Goal: Transaction & Acquisition: Purchase product/service

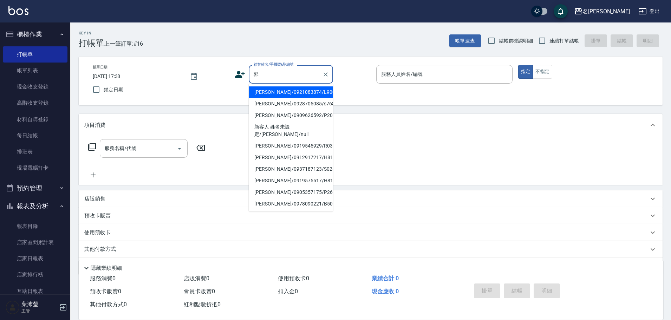
click at [320, 92] on li "[PERSON_NAME]/0921083874/L9003" at bounding box center [291, 92] width 84 height 12
type input "[PERSON_NAME]/0921083874/L9003"
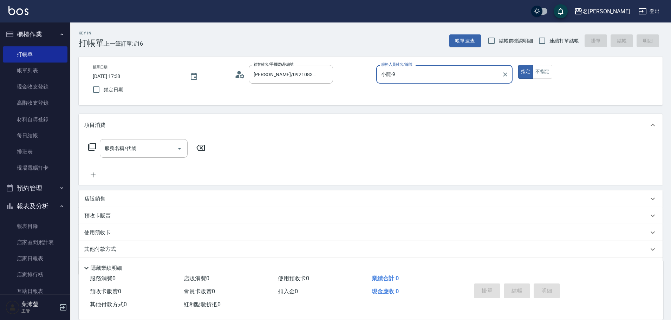
type input "小龍-9"
click at [147, 146] on input "服務名稱/代號" at bounding box center [138, 148] width 71 height 12
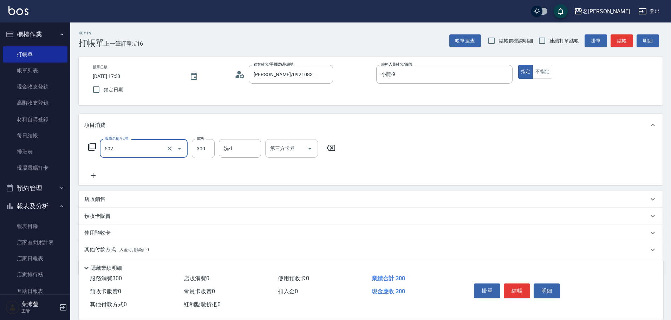
type input "洗髮(502)"
click at [510, 286] on button "結帳" at bounding box center [517, 290] width 26 height 15
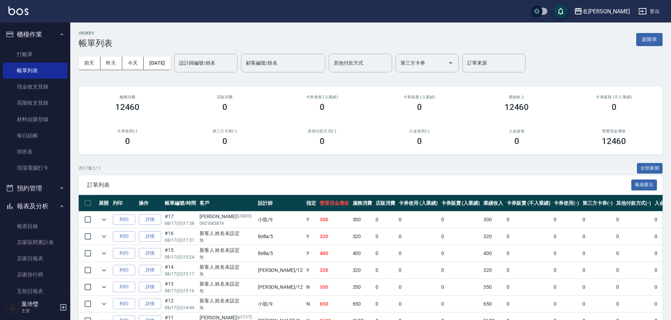
click at [232, 73] on div "[DATE] [DATE] [DATE] [DATE] 設計師編號/姓名 設計師編號/姓名 顧客編號/姓名 顧客編號/姓名 其他付款方式 其他付款方式 第三方…" at bounding box center [371, 63] width 584 height 30
click at [233, 70] on div "設計師編號/姓名" at bounding box center [205, 63] width 63 height 19
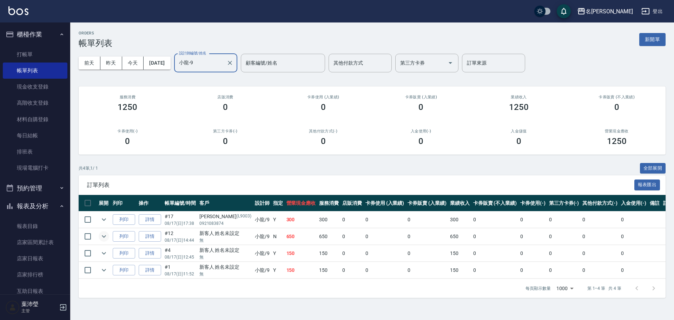
type input "小龍-9"
click at [102, 235] on icon "expand row" at bounding box center [104, 236] width 8 height 8
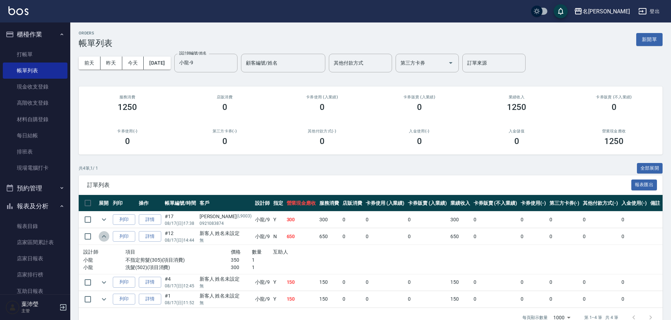
click at [102, 235] on icon "expand row" at bounding box center [104, 236] width 8 height 8
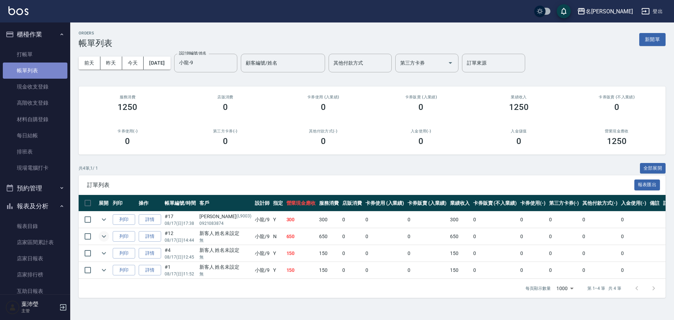
click at [50, 69] on link "帳單列表" at bounding box center [35, 71] width 65 height 16
click at [44, 63] on link "帳單列表" at bounding box center [35, 71] width 65 height 16
click at [124, 64] on button "今天" at bounding box center [133, 63] width 22 height 13
click at [55, 56] on link "打帳單" at bounding box center [35, 54] width 65 height 16
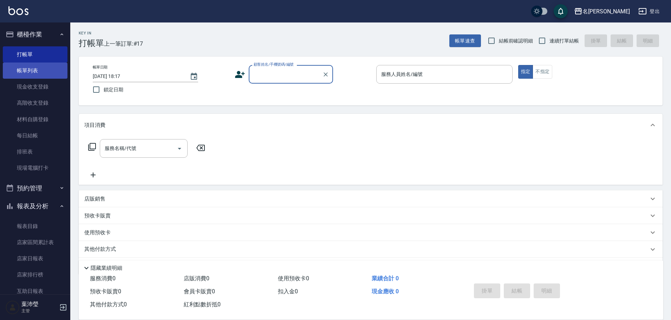
click at [48, 68] on link "帳單列表" at bounding box center [35, 71] width 65 height 16
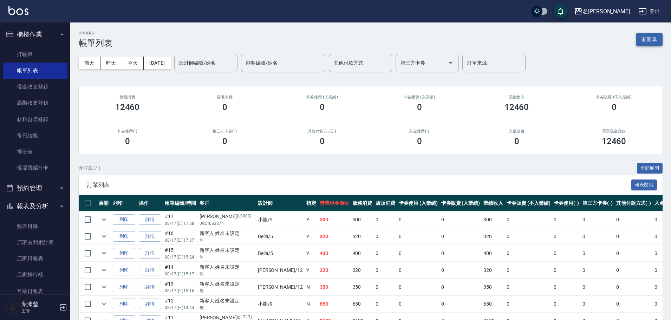
click at [653, 43] on button "新開單" at bounding box center [649, 39] width 26 height 13
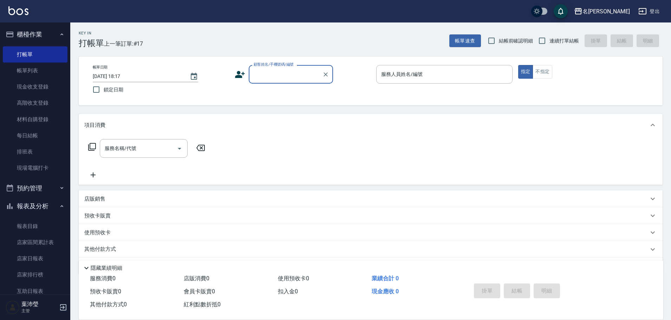
click at [284, 66] on label "顧客姓名/手機號碼/編號" at bounding box center [274, 64] width 40 height 5
click at [284, 68] on input "顧客姓名/手機號碼/編號" at bounding box center [285, 74] width 67 height 12
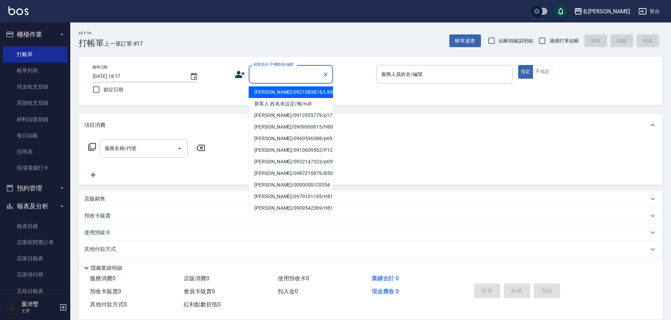
click at [283, 70] on input "顧客姓名/手機號碼/編號" at bounding box center [285, 74] width 67 height 12
click at [277, 100] on li "新客人 姓名未設定/無/null" at bounding box center [291, 104] width 84 height 12
type input "新客人 姓名未設定/無/null"
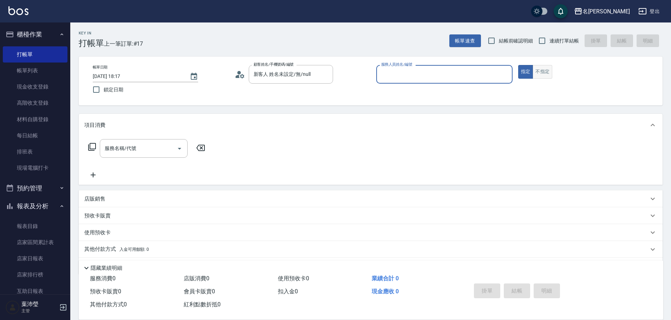
drag, startPoint x: 532, startPoint y: 75, endPoint x: 539, endPoint y: 74, distance: 6.5
click at [536, 74] on div "指定 不指定" at bounding box center [586, 72] width 136 height 14
click at [539, 74] on button "不指定" at bounding box center [542, 72] width 20 height 14
click at [480, 80] on input "服務人員姓名/編號" at bounding box center [444, 74] width 130 height 12
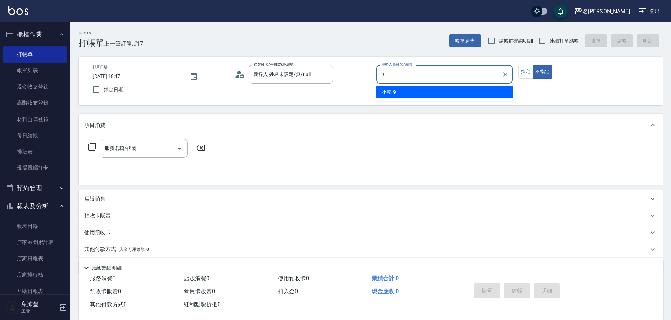
type input "小龍-9"
type button "false"
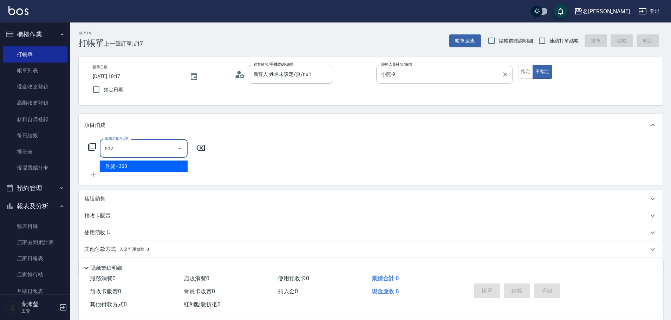
type input "洗髮(502)"
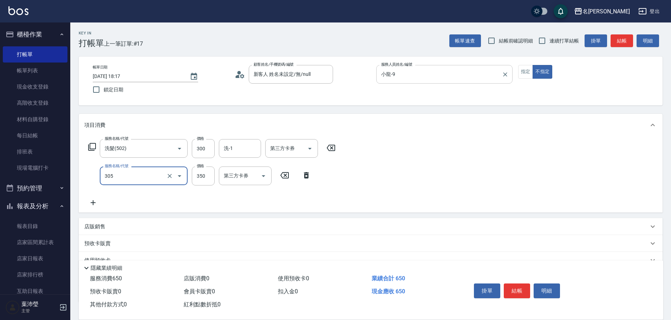
type input "不指定剪髮(305)"
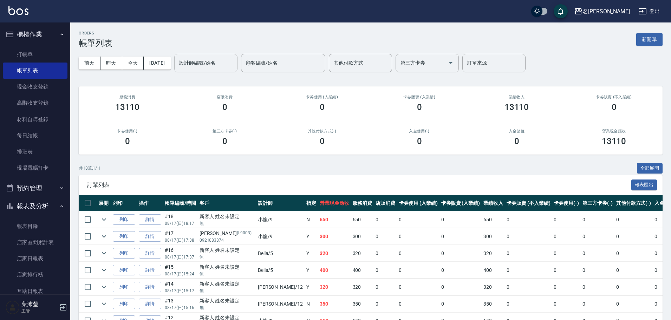
click at [237, 68] on div "設計師編號/姓名" at bounding box center [205, 63] width 63 height 19
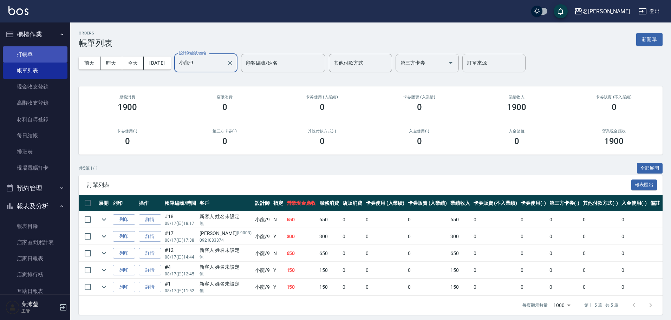
type input "小龍-9"
click at [61, 61] on link "打帳單" at bounding box center [35, 54] width 65 height 16
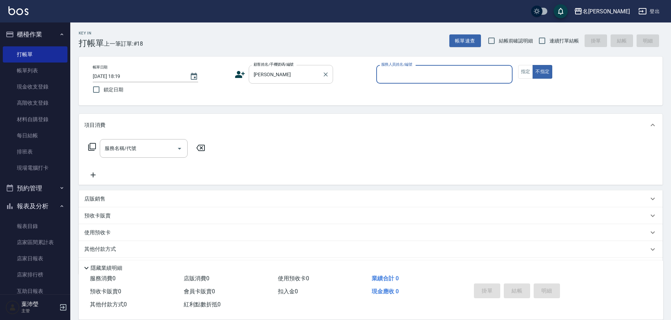
click at [288, 81] on div "[PERSON_NAME] 顧客姓名/手機號碼/編號" at bounding box center [291, 74] width 84 height 19
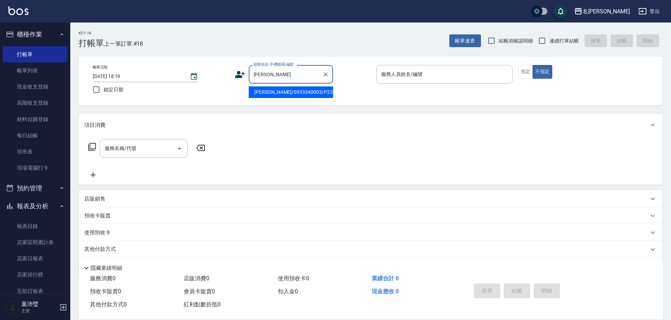
click at [286, 91] on li "[PERSON_NAME]/0933340003/P2202" at bounding box center [291, 92] width 84 height 12
type input "[PERSON_NAME]/0933340003/P2202"
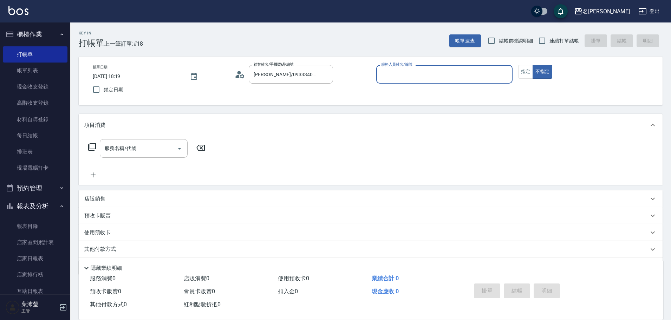
type input "Bella-5"
click at [149, 149] on input "服務名稱/代號" at bounding box center [138, 148] width 71 height 12
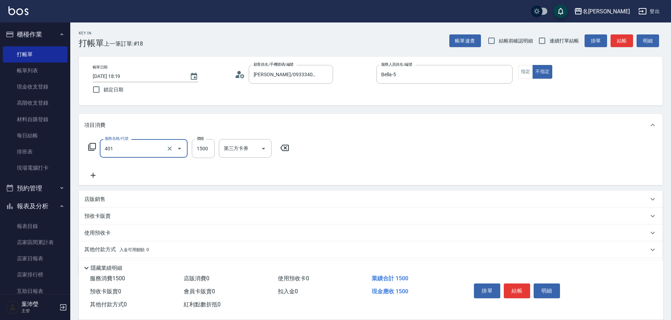
type input "染髮(401)"
type input "1000"
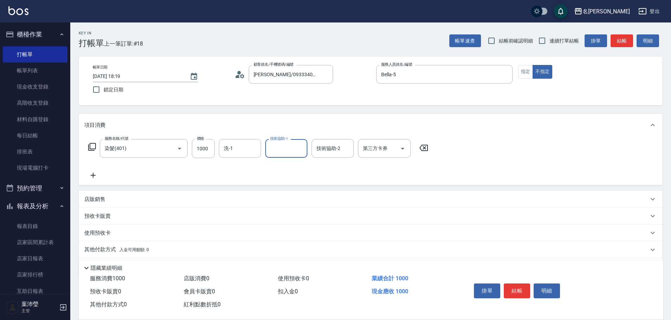
click at [95, 175] on icon at bounding box center [93, 175] width 5 height 5
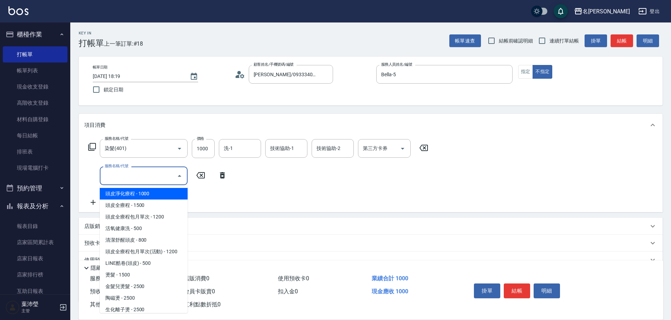
click at [116, 177] on input "服務名稱/代號" at bounding box center [138, 176] width 71 height 12
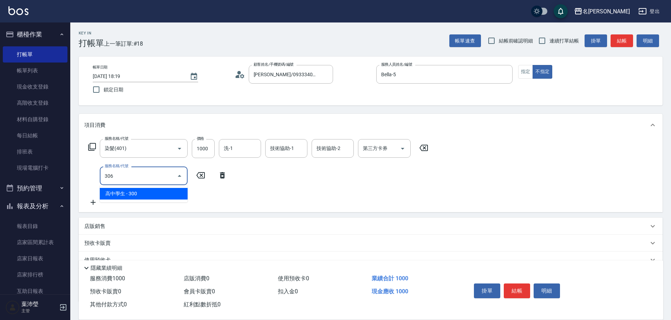
drag, startPoint x: 126, startPoint y: 176, endPoint x: 75, endPoint y: 177, distance: 50.9
click at [75, 177] on div "Key In 打帳單 上一筆訂單:#18 帳單速查 結帳前確認明細 連續打單結帳 掛單 結帳 明細 帳單日期 [DATE] 18:19 鎖定日期 顧客姓名/手…" at bounding box center [370, 195] width 601 height 347
type input "蠟菊.魚子.磷脂.花儷.鑽石護髮(套餐)(606)"
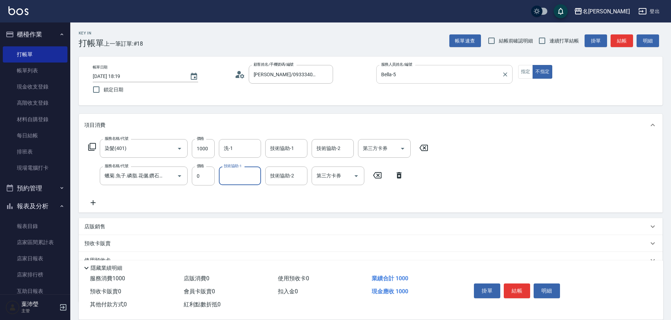
drag, startPoint x: 454, startPoint y: 74, endPoint x: 463, endPoint y: 74, distance: 8.8
click at [455, 74] on input "Bella-5" at bounding box center [438, 74] width 119 height 12
click at [529, 70] on button "指定" at bounding box center [525, 72] width 15 height 14
click at [622, 41] on button "結帳" at bounding box center [621, 40] width 22 height 13
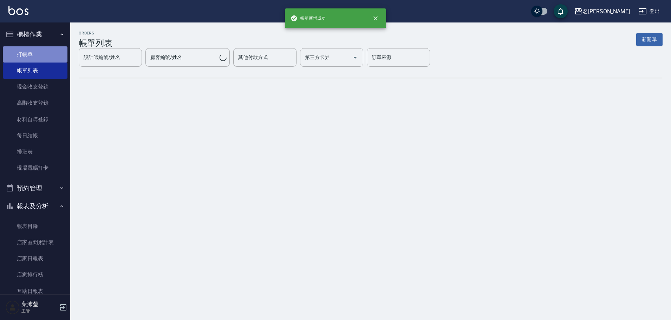
click at [45, 53] on link "打帳單" at bounding box center [35, 54] width 65 height 16
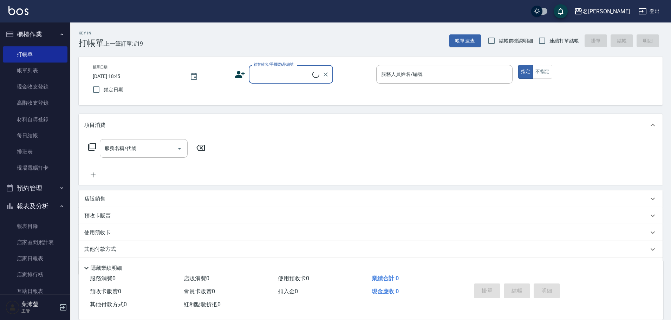
click at [281, 71] on input "顧客姓名/手機號碼/編號" at bounding box center [282, 74] width 60 height 12
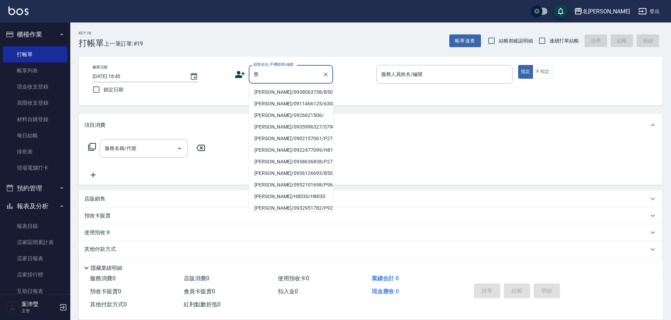
click at [265, 90] on li "[PERSON_NAME]/0938063738/B50169" at bounding box center [291, 92] width 84 height 12
type input "[PERSON_NAME]/0938063738/B50169"
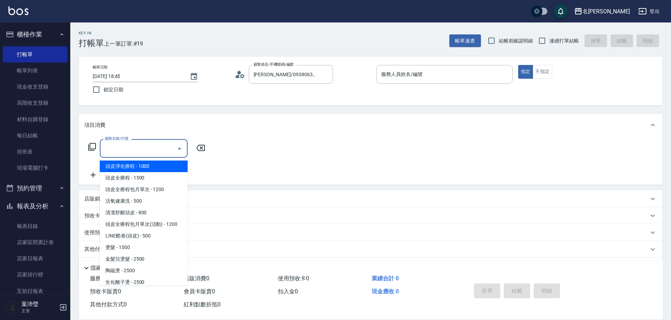
click at [130, 153] on input "服務名稱/代號" at bounding box center [138, 148] width 71 height 12
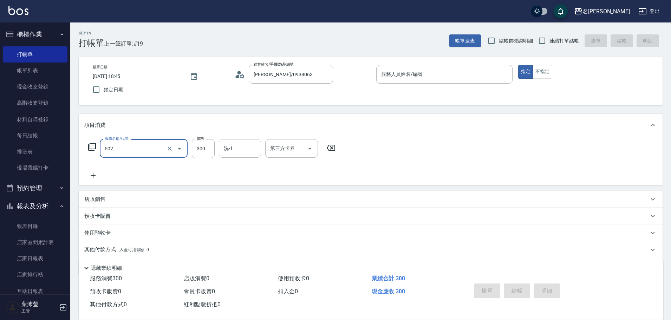
type input "洗髮(502)"
type input "慈均-15"
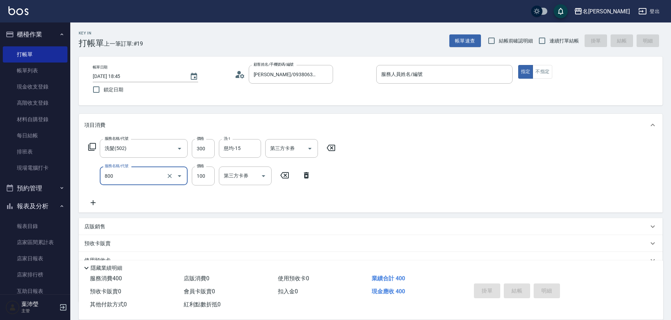
type input "快速修護(800)"
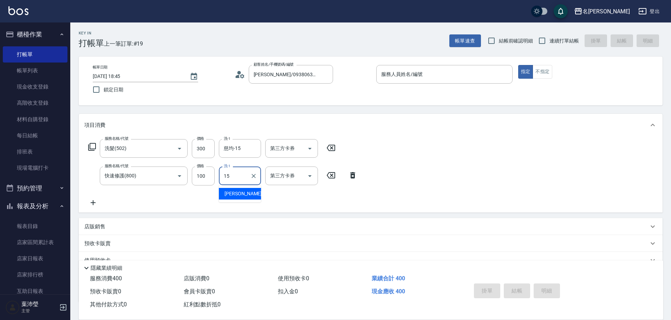
type input "慈均-15"
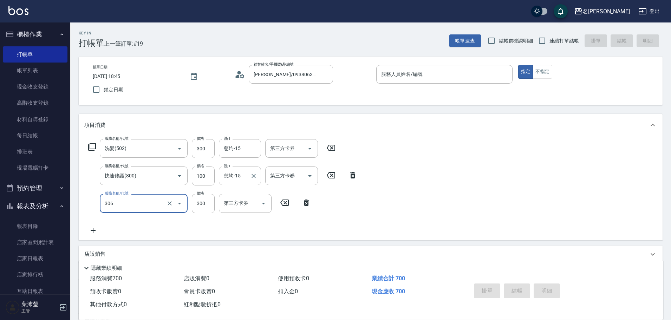
type input "高中學生(306)"
type input "400"
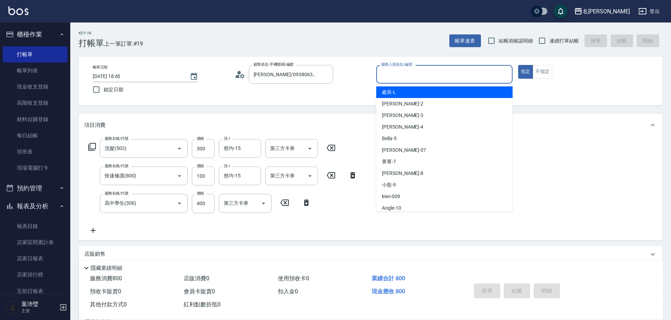
click at [476, 73] on input "服務人員姓名/編號" at bounding box center [444, 74] width 130 height 12
type input "5"
type button "true"
type input "Bella-5"
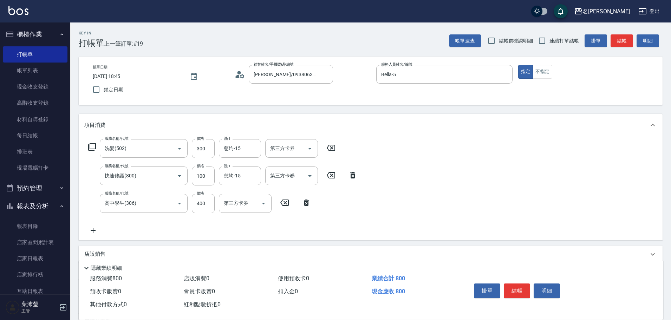
click at [625, 38] on button "結帳" at bounding box center [621, 40] width 22 height 13
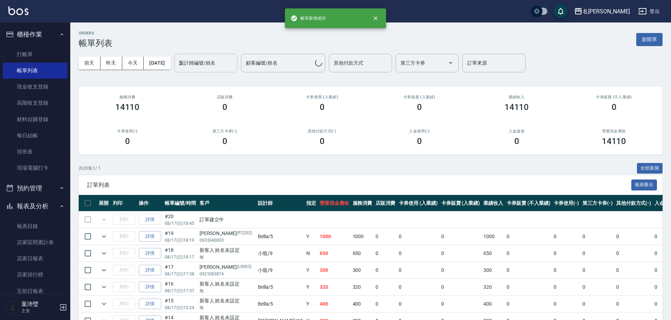
click at [227, 65] on input "5" at bounding box center [205, 63] width 57 height 12
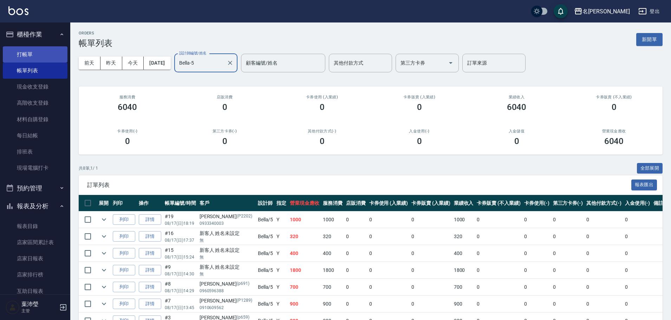
type input "Bella-5"
click at [33, 58] on link "打帳單" at bounding box center [35, 54] width 65 height 16
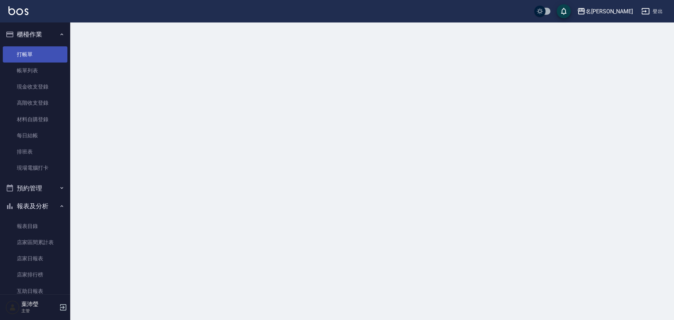
click at [33, 58] on link "打帳單" at bounding box center [35, 54] width 65 height 16
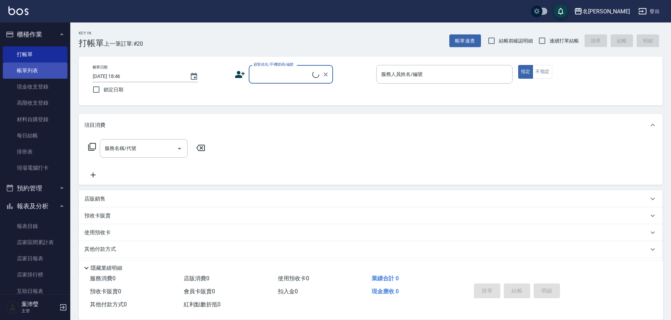
click at [40, 72] on link "帳單列表" at bounding box center [35, 71] width 65 height 16
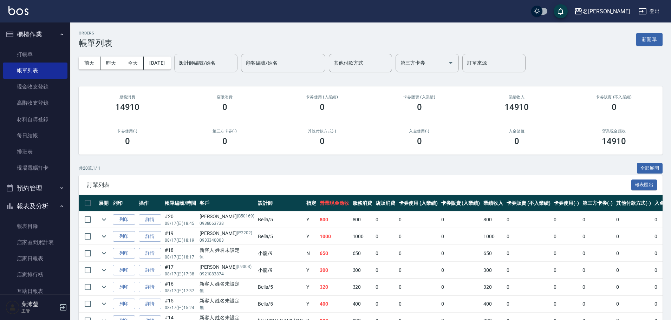
click at [207, 68] on input "5" at bounding box center [205, 63] width 57 height 12
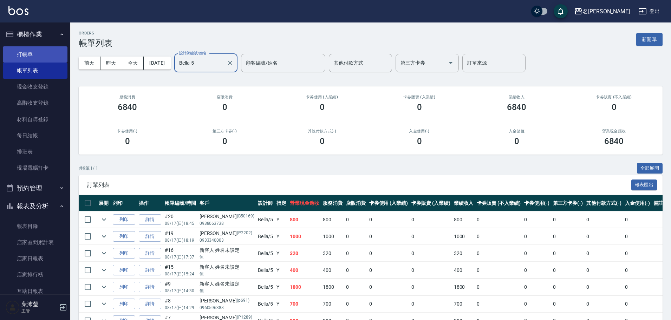
type input "Bella-5"
click at [33, 55] on link "打帳單" at bounding box center [35, 54] width 65 height 16
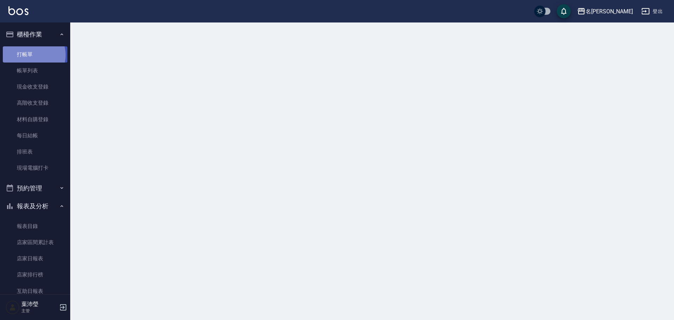
click at [32, 55] on link "打帳單" at bounding box center [35, 54] width 65 height 16
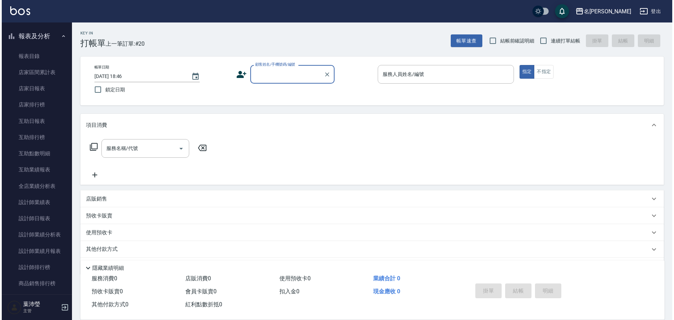
scroll to position [176, 0]
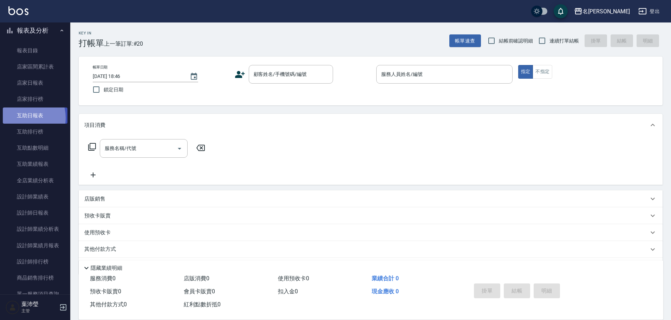
click at [21, 118] on link "互助日報表" at bounding box center [35, 115] width 65 height 16
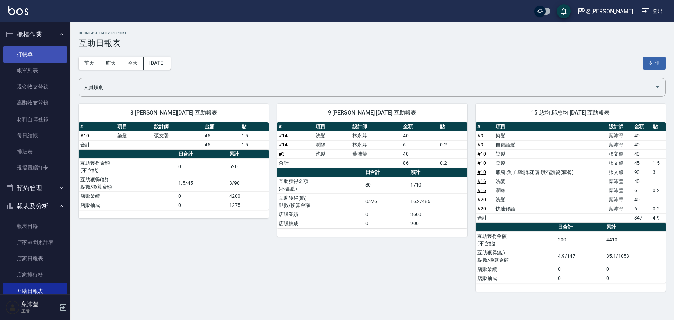
click at [39, 46] on link "打帳單" at bounding box center [35, 54] width 65 height 16
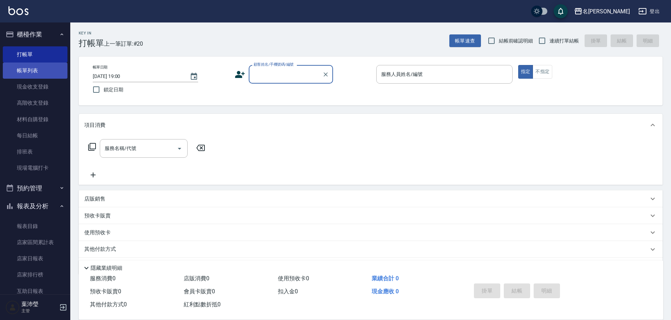
click at [48, 74] on link "帳單列表" at bounding box center [35, 71] width 65 height 16
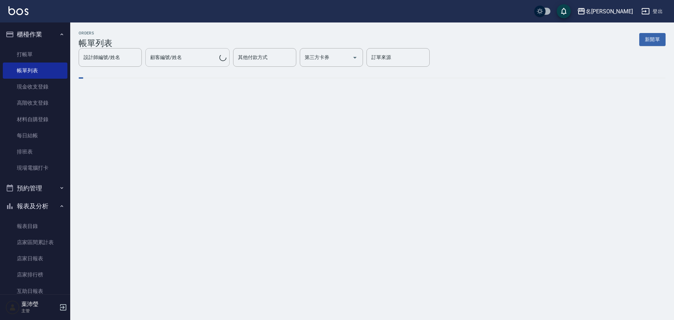
click at [219, 61] on input "顧客編號/姓名" at bounding box center [184, 57] width 71 height 12
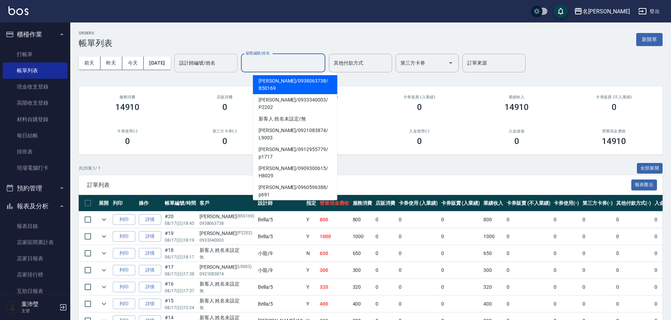
click at [220, 63] on input "設計師編號/姓名" at bounding box center [205, 63] width 57 height 12
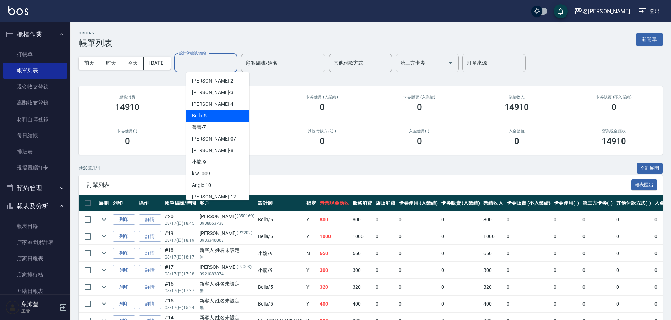
click at [218, 118] on div "Bella -5" at bounding box center [217, 116] width 63 height 12
type input "Bella-5"
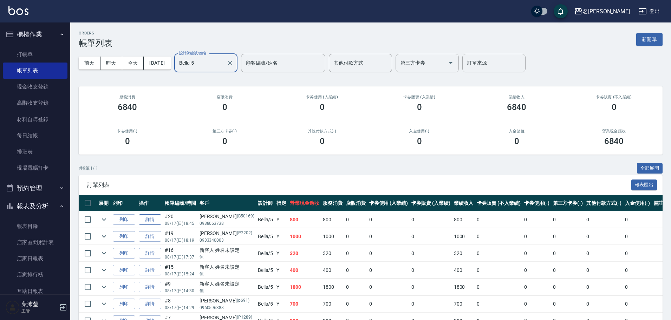
click at [155, 219] on link "詳情" at bounding box center [150, 219] width 22 height 11
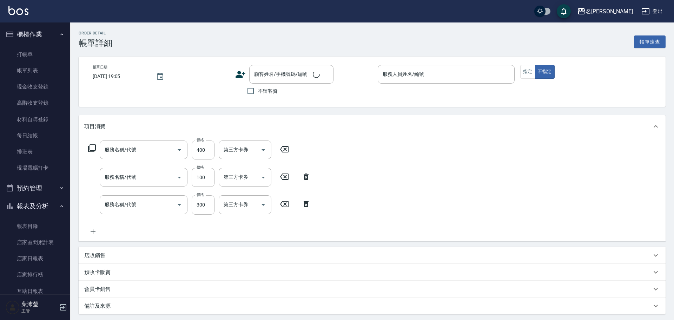
type input "[DATE] 18:45"
type input "Bella-5"
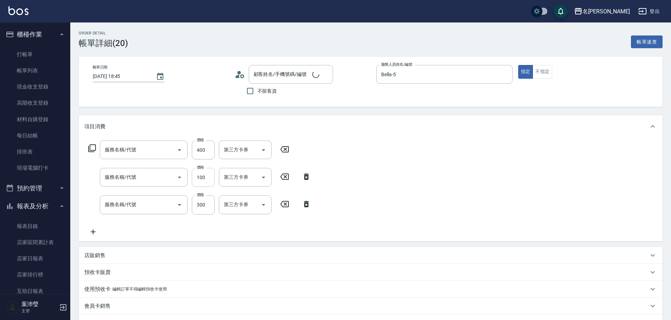
type input "高中學生(306)"
type input "快速修護(800)"
type input "洗髮(502)"
type input "[PERSON_NAME]/0938063738/B50169"
click at [363, 176] on div "服務名稱/代號 高中學生(306) 服務名稱/代號 價格 400 價格 第三方卡券 第三方卡券 服務名稱/代號 快速修護(800) 服務名稱/代號 價格 10…" at bounding box center [371, 190] width 584 height 104
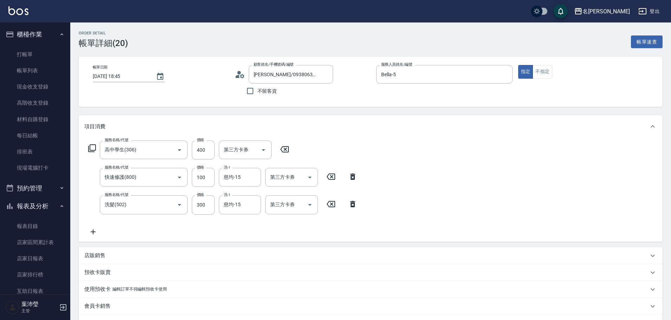
click at [354, 176] on icon at bounding box center [352, 176] width 5 height 6
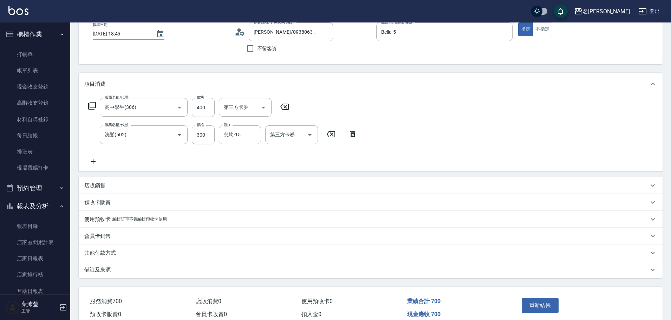
scroll to position [77, 0]
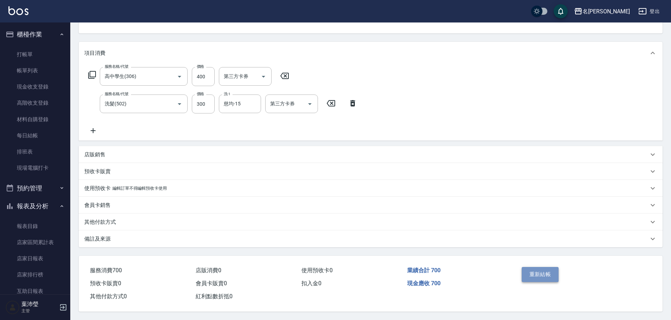
click at [549, 267] on button "重新結帳" at bounding box center [540, 274] width 37 height 15
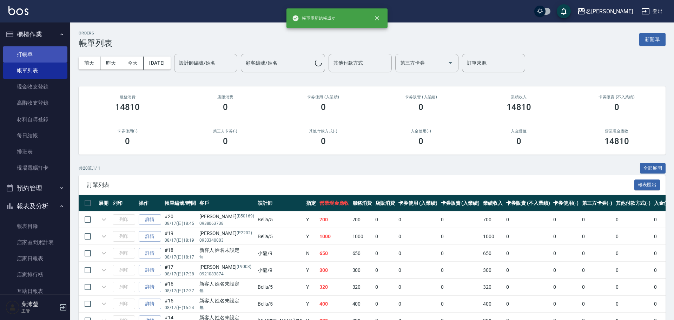
click at [47, 56] on link "打帳單" at bounding box center [35, 54] width 65 height 16
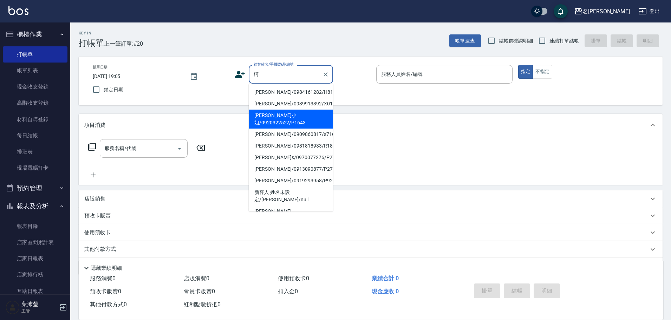
click at [282, 117] on li "[PERSON_NAME]小姐/0920322522/P1643" at bounding box center [291, 119] width 84 height 19
type input "[PERSON_NAME]小姐/0920322522/P1643"
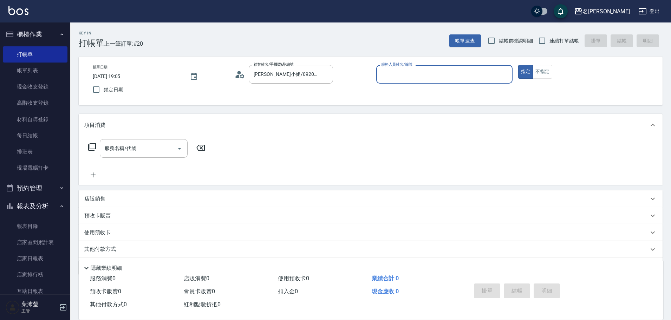
type input "Bella-5"
click at [159, 148] on input "服務名稱/代號" at bounding box center [138, 148] width 71 height 12
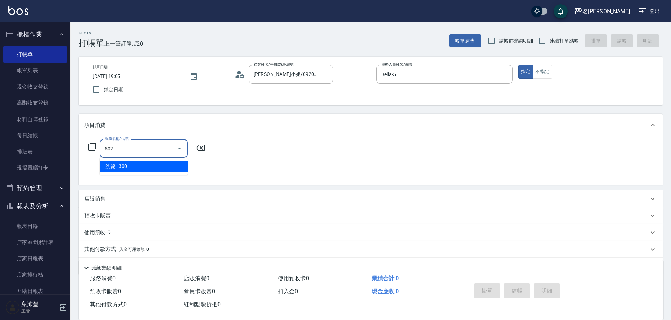
type input "洗髮(502)"
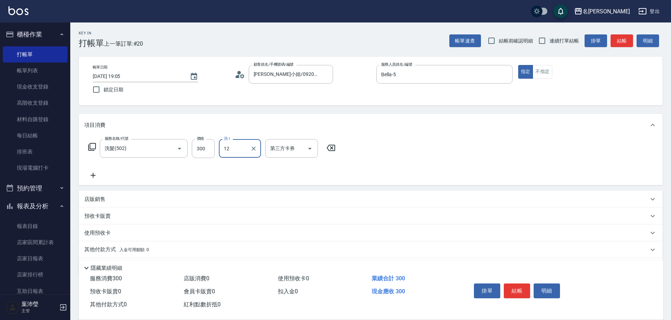
type input "[PERSON_NAME]-12"
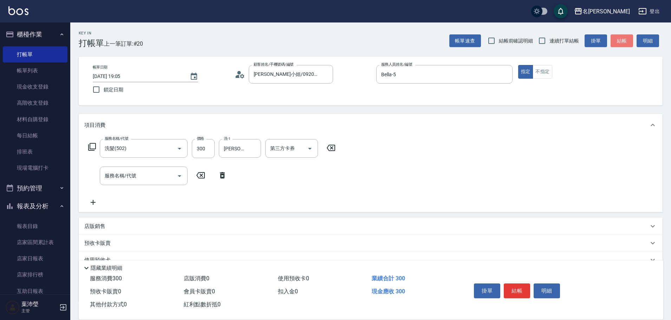
click at [617, 41] on button "結帳" at bounding box center [621, 40] width 22 height 13
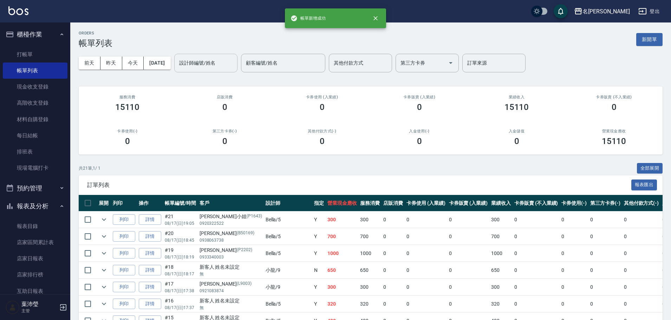
click at [201, 64] on input "設計師編號/姓名" at bounding box center [205, 63] width 57 height 12
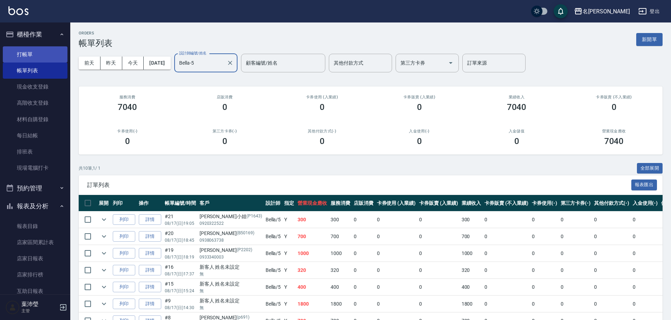
type input "Bella-5"
click at [11, 51] on link "打帳單" at bounding box center [35, 54] width 65 height 16
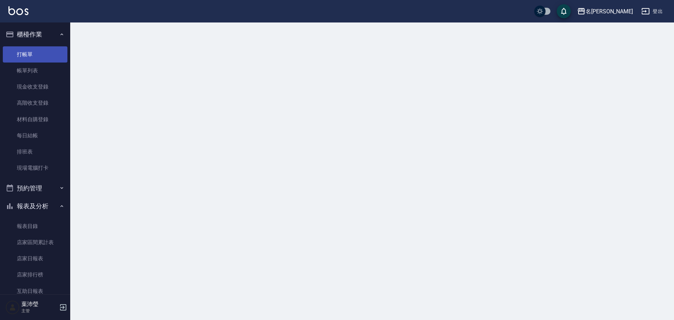
click at [11, 51] on link "打帳單" at bounding box center [35, 54] width 65 height 16
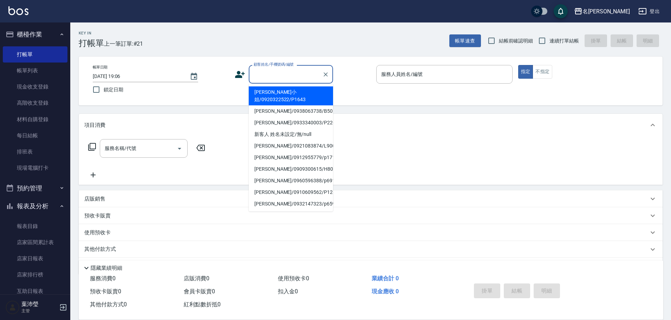
click at [270, 72] on input "顧客姓名/手機號碼/編號" at bounding box center [285, 74] width 67 height 12
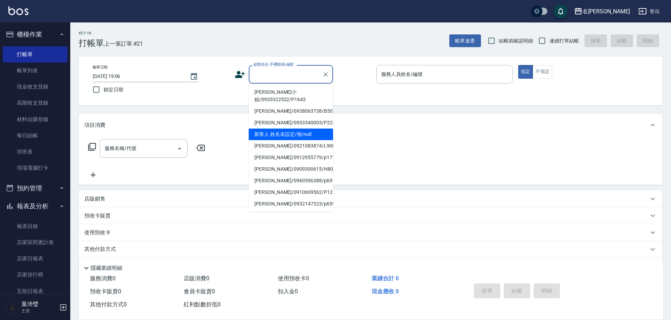
drag, startPoint x: 308, startPoint y: 130, endPoint x: 434, endPoint y: 97, distance: 130.0
click at [308, 130] on li "新客人 姓名未設定/無/null" at bounding box center [291, 135] width 84 height 12
type input "新客人 姓名未設定/無/null"
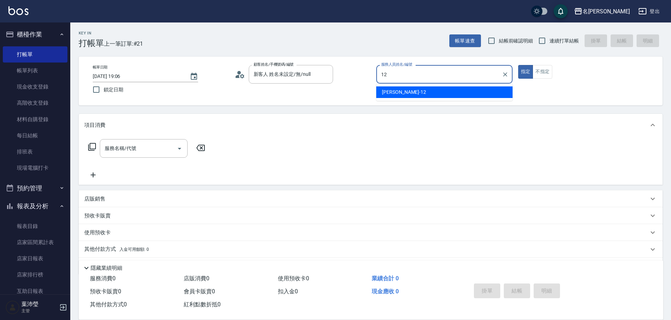
click at [443, 93] on div "[PERSON_NAME] -12" at bounding box center [444, 92] width 136 height 12
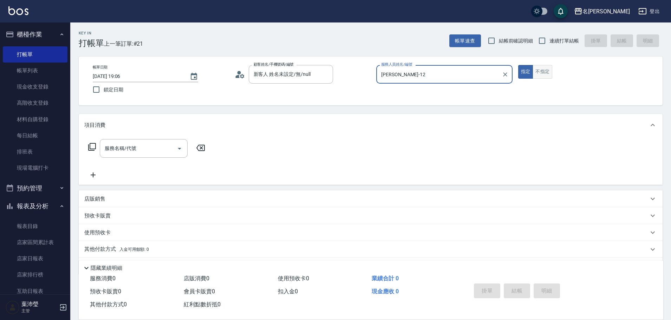
type input "[PERSON_NAME]-12"
drag, startPoint x: 546, startPoint y: 68, endPoint x: 366, endPoint y: 81, distance: 180.6
click at [545, 69] on button "不指定" at bounding box center [542, 72] width 20 height 14
click at [90, 148] on icon at bounding box center [92, 147] width 8 height 8
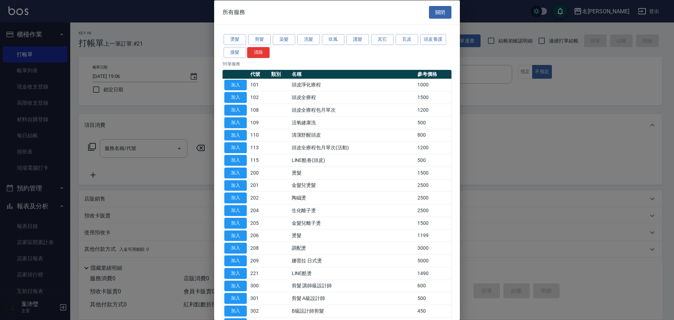
drag, startPoint x: 316, startPoint y: 35, endPoint x: 322, endPoint y: 59, distance: 24.6
click at [316, 35] on button "洗髮" at bounding box center [308, 39] width 22 height 11
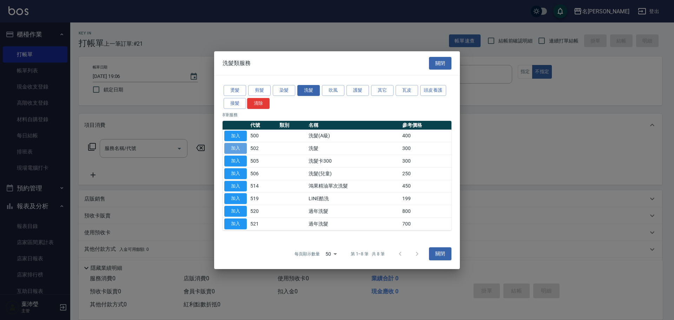
click at [234, 144] on button "加入" at bounding box center [235, 148] width 22 height 11
type input "洗髮(502)"
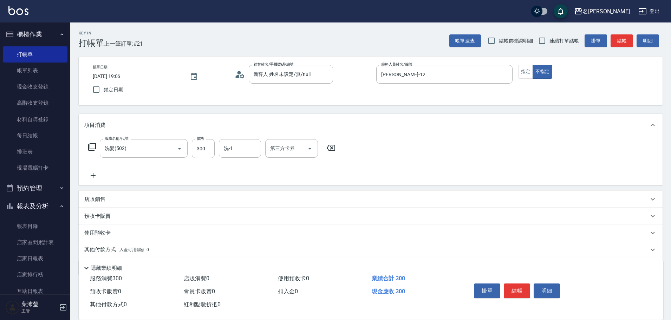
click at [92, 148] on icon at bounding box center [92, 147] width 8 height 8
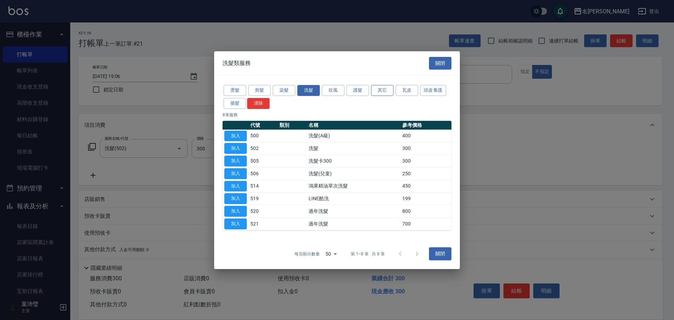
click at [376, 94] on button "其它" at bounding box center [382, 90] width 22 height 11
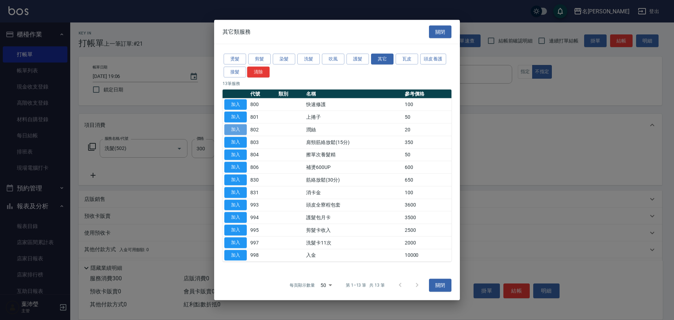
click at [239, 131] on button "加入" at bounding box center [235, 129] width 22 height 11
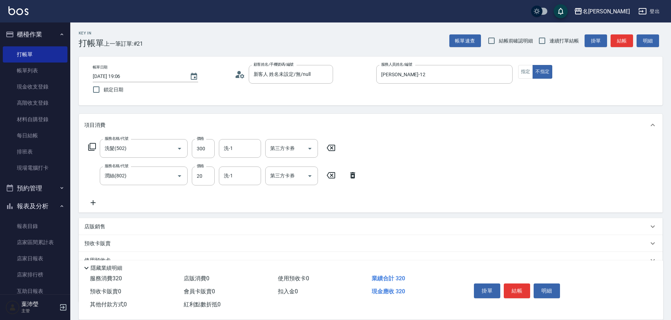
click at [514, 281] on div "掛單 結帳 明細" at bounding box center [517, 292] width 92 height 22
click at [523, 289] on button "結帳" at bounding box center [517, 290] width 26 height 15
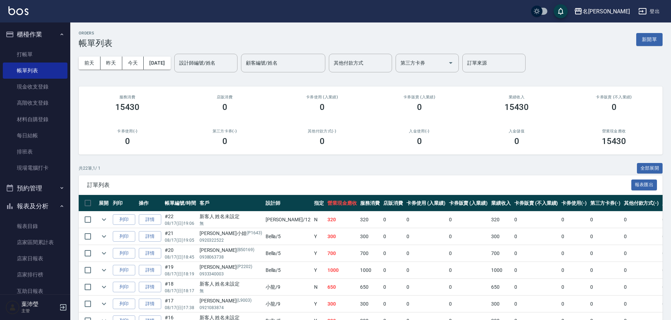
drag, startPoint x: 523, startPoint y: 289, endPoint x: 477, endPoint y: 283, distance: 46.4
click at [510, 288] on tr "列印 詳情 #18 08/17 (日) 18:17 新客人 姓名未設定 無 小龍 /9 N 650 650 0 0 0 650 0 0 0 0 0" at bounding box center [402, 287] width 647 height 17
click at [43, 53] on link "打帳單" at bounding box center [35, 54] width 65 height 16
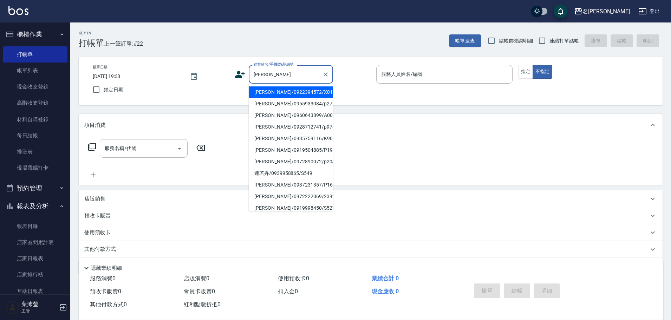
click at [276, 94] on li "[PERSON_NAME]/0922394572/X013" at bounding box center [291, 92] width 84 height 12
type input "[PERSON_NAME]/0922394572/X013"
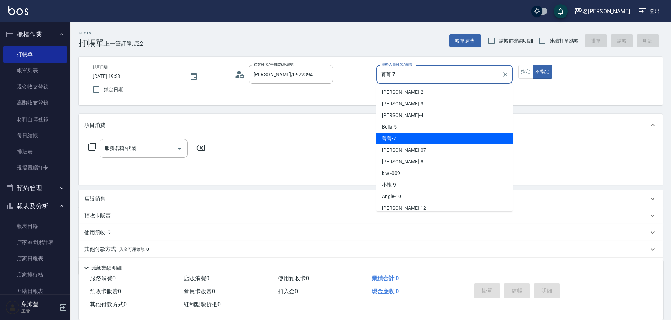
drag, startPoint x: 405, startPoint y: 73, endPoint x: 360, endPoint y: 73, distance: 44.6
click at [360, 73] on div "帳單日期 [DATE] 19:38 鎖定日期 顧客姓名/手機號碼/編號 [PERSON_NAME]/0922394572/X013 顧客姓名/手機號碼/編號 …" at bounding box center [370, 81] width 567 height 32
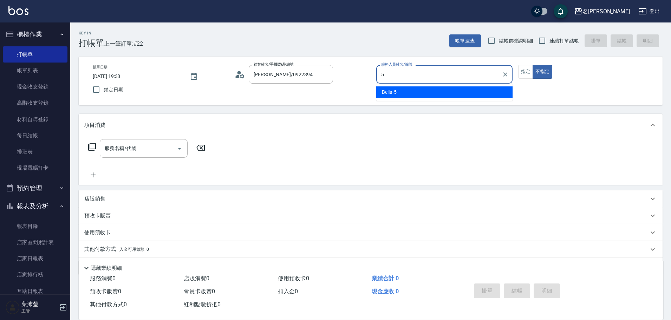
type input "Bella-5"
type button "false"
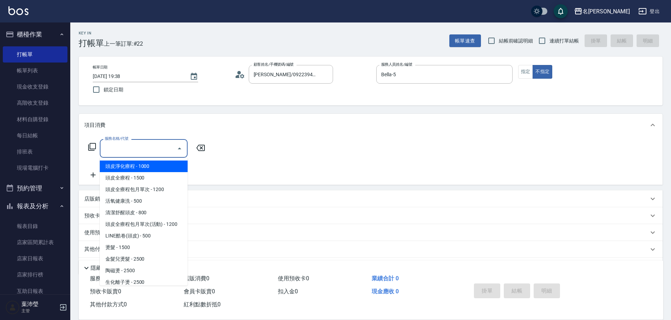
click at [153, 148] on input "服務名稱/代號" at bounding box center [138, 148] width 71 height 12
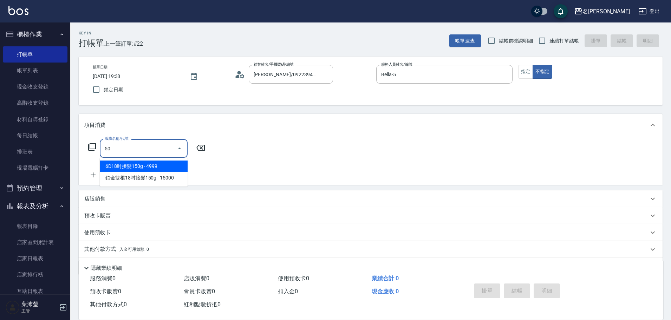
drag, startPoint x: 95, startPoint y: 150, endPoint x: 70, endPoint y: 158, distance: 26.1
click at [71, 158] on div "Key In 打帳單 上一筆訂單:#22 帳單速查 結帳前確認明細 連續打單結帳 掛單 結帳 明細 帳單日期 [DATE] 19:38 鎖定日期 顧客姓名/手…" at bounding box center [370, 182] width 601 height 320
type input "高中學生(306)"
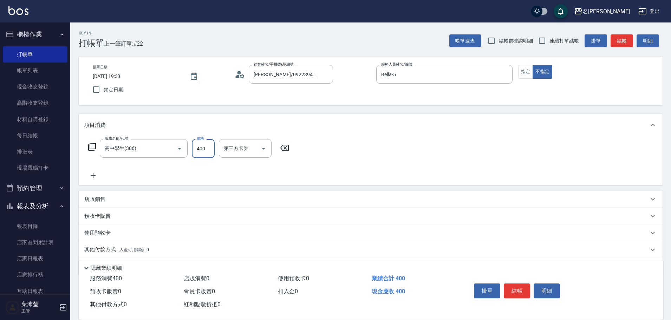
type input "400"
click at [524, 71] on button "指定" at bounding box center [525, 72] width 15 height 14
click at [622, 46] on button "結帳" at bounding box center [621, 40] width 22 height 13
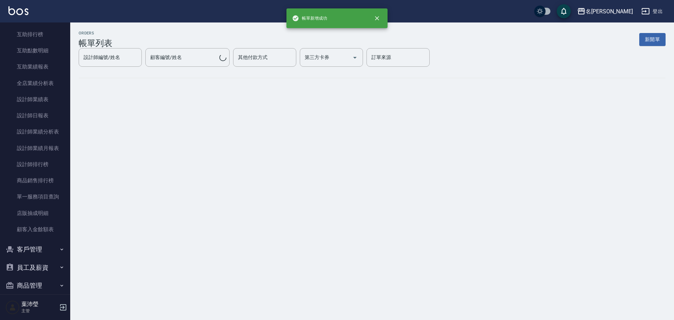
scroll to position [282, 0]
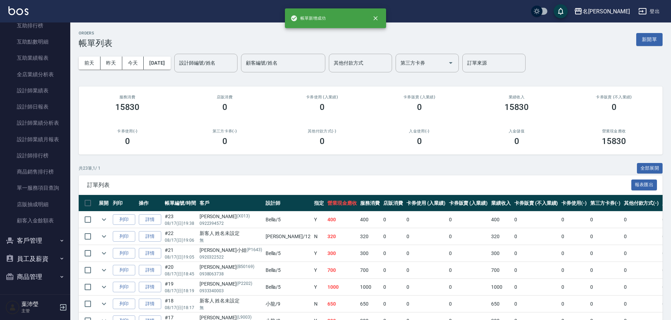
click at [40, 242] on button "客戶管理" at bounding box center [35, 240] width 65 height 18
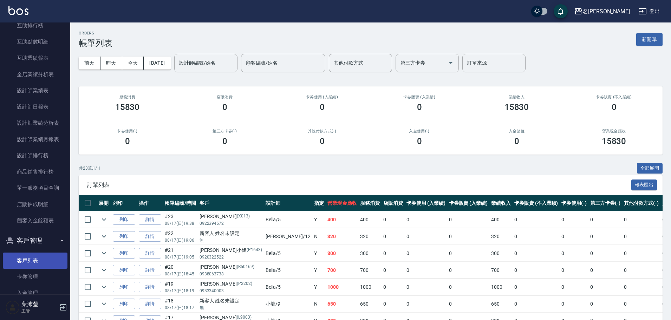
click at [41, 256] on link "客戶列表" at bounding box center [35, 261] width 65 height 16
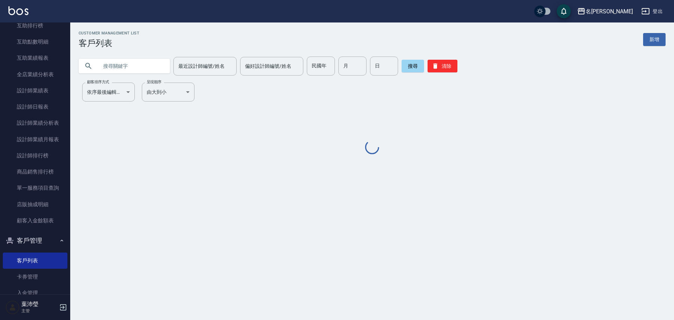
click at [145, 69] on input "text" at bounding box center [131, 66] width 66 height 19
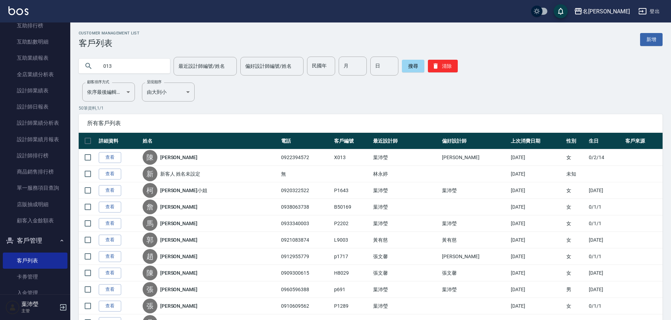
type input "013"
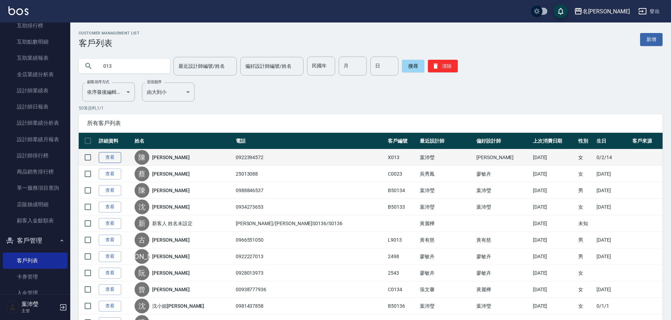
click at [112, 158] on link "查看" at bounding box center [110, 157] width 22 height 11
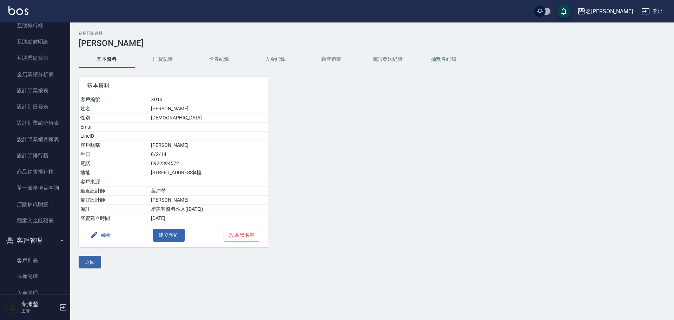
drag, startPoint x: 166, startPoint y: 52, endPoint x: 170, endPoint y: 55, distance: 5.7
click at [168, 52] on button "消費記錄" at bounding box center [163, 59] width 56 height 17
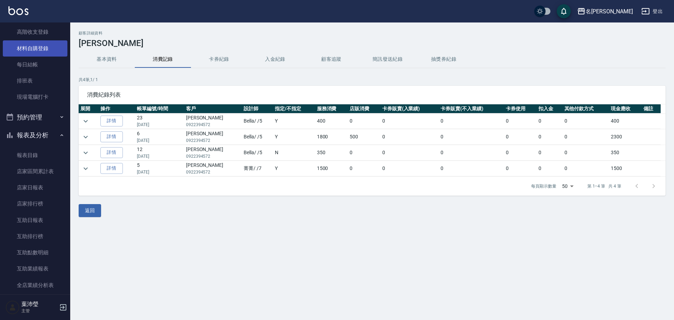
click at [48, 47] on link "材料自購登錄" at bounding box center [35, 48] width 65 height 16
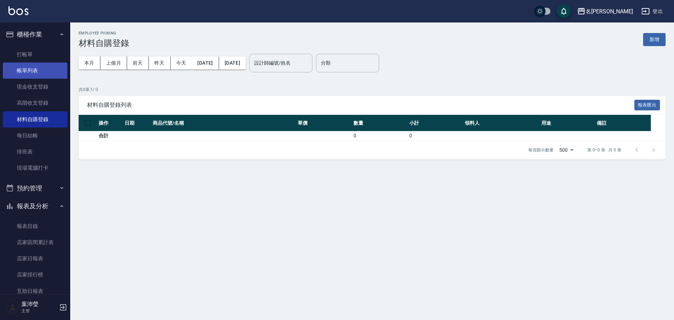
click at [48, 67] on link "帳單列表" at bounding box center [35, 71] width 65 height 16
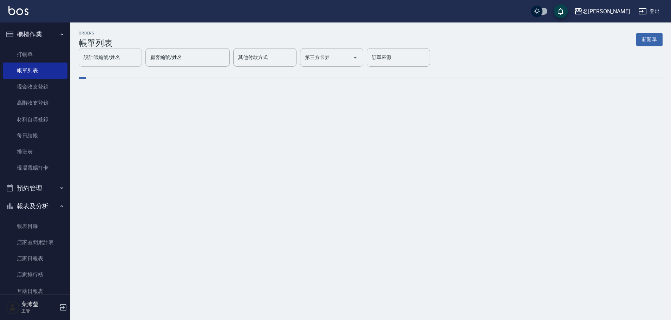
click at [139, 64] on input "設計師編號/姓名" at bounding box center [110, 57] width 57 height 12
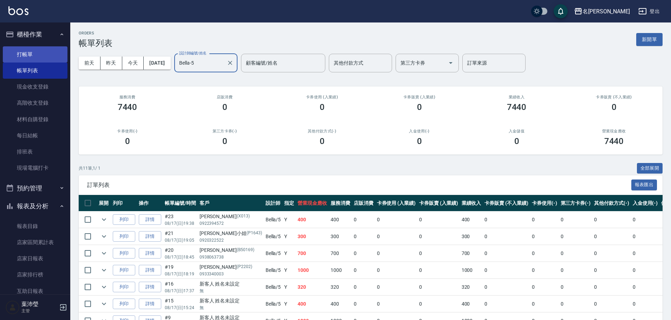
type input "Bella-5"
click at [44, 49] on link "打帳單" at bounding box center [35, 54] width 65 height 16
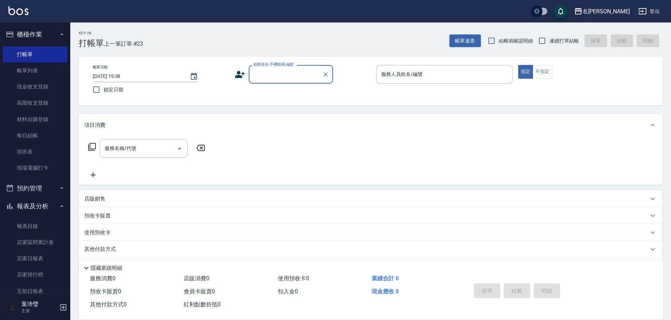
click at [274, 80] on input "顧客姓名/手機號碼/編號" at bounding box center [285, 74] width 67 height 12
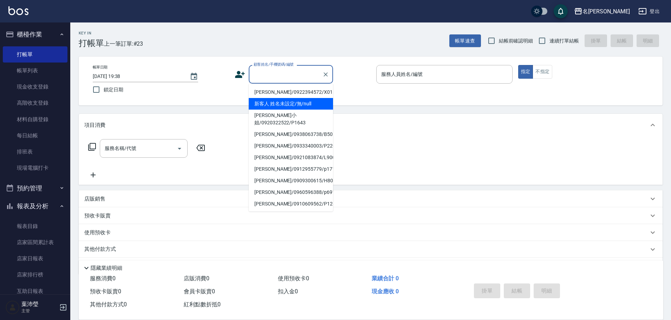
click at [316, 105] on li "新客人 姓名未設定/無/null" at bounding box center [291, 104] width 84 height 12
type input "新客人 姓名未設定/無/null"
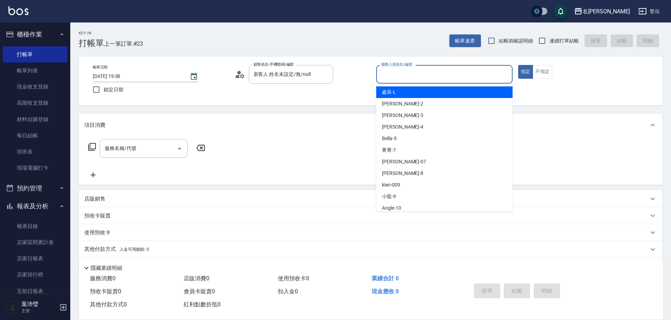
click at [443, 78] on input "服務人員姓名/編號" at bounding box center [444, 74] width 130 height 12
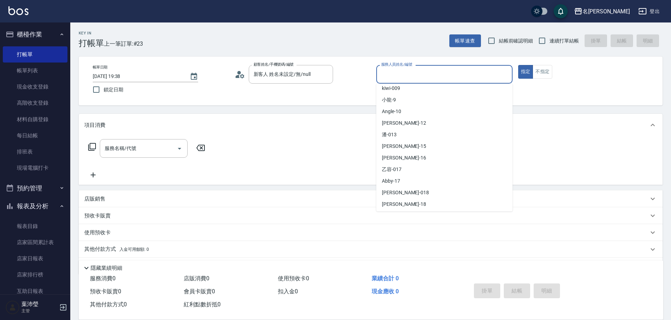
scroll to position [104, 0]
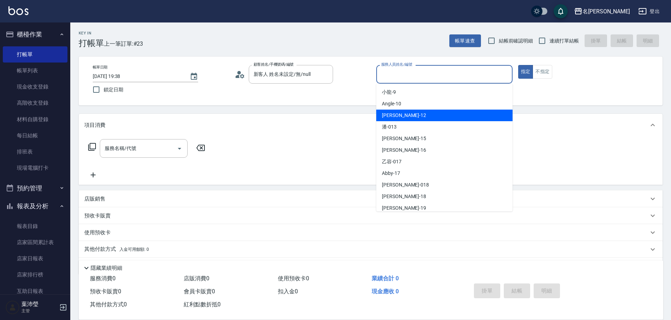
click at [449, 116] on div "[PERSON_NAME] -12" at bounding box center [444, 116] width 136 height 12
type input "[PERSON_NAME]-12"
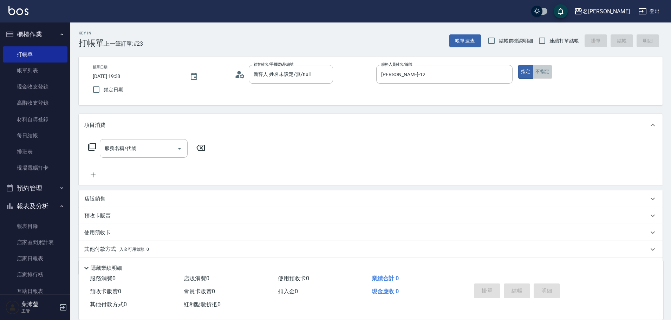
click at [541, 73] on button "不指定" at bounding box center [542, 72] width 20 height 14
click at [89, 145] on icon at bounding box center [92, 147] width 8 height 8
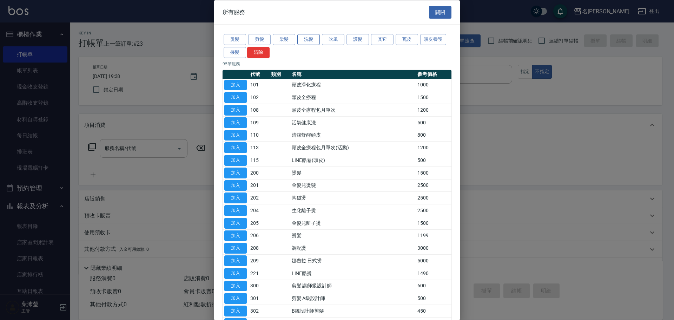
click at [311, 36] on button "洗髮" at bounding box center [308, 39] width 22 height 11
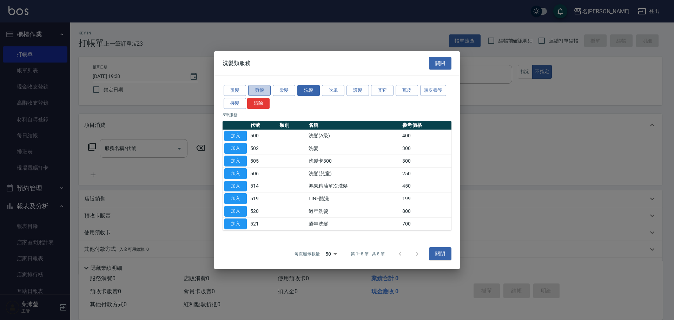
click at [262, 91] on button "剪髮" at bounding box center [259, 90] width 22 height 11
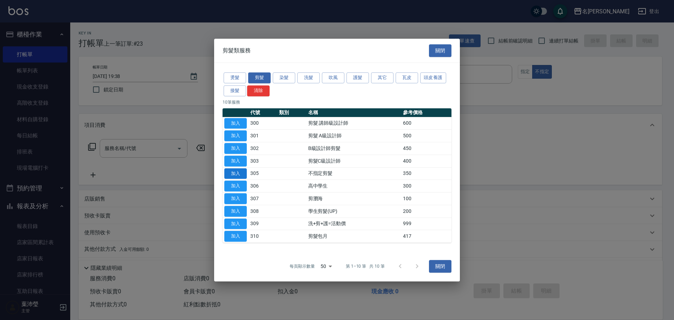
click at [236, 172] on button "加入" at bounding box center [235, 173] width 22 height 11
type input "不指定剪髮(305)"
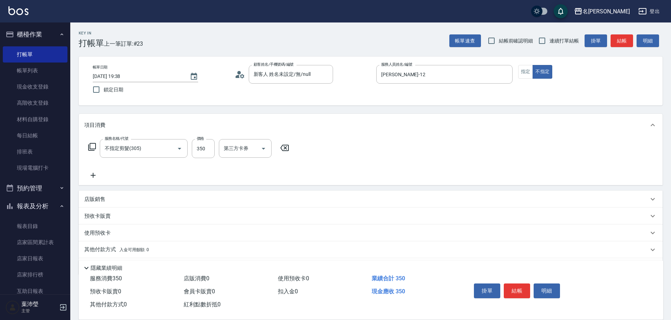
click at [519, 281] on div "掛單 結帳 明細" at bounding box center [517, 292] width 92 height 22
click at [519, 288] on button "結帳" at bounding box center [517, 290] width 26 height 15
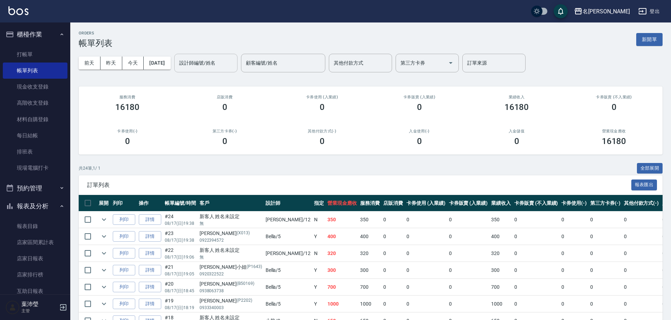
click at [223, 57] on input "設計師編號/姓名" at bounding box center [205, 63] width 57 height 12
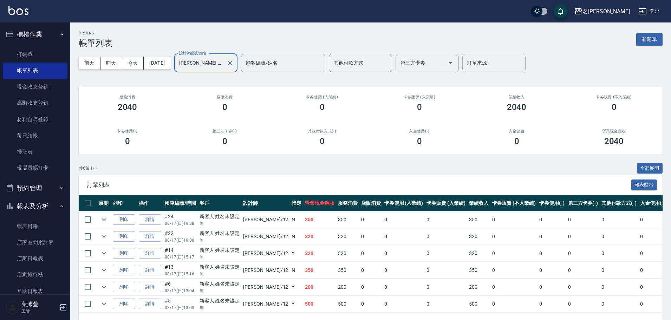
type input "[PERSON_NAME]-12"
click at [16, 45] on ul "打帳單 帳單列表 現金收支登錄 高階收支登錄 材料自購登錄 每日結帳 排班表 現場電腦打卡" at bounding box center [35, 112] width 65 height 136
click at [18, 48] on link "打帳單" at bounding box center [35, 54] width 65 height 16
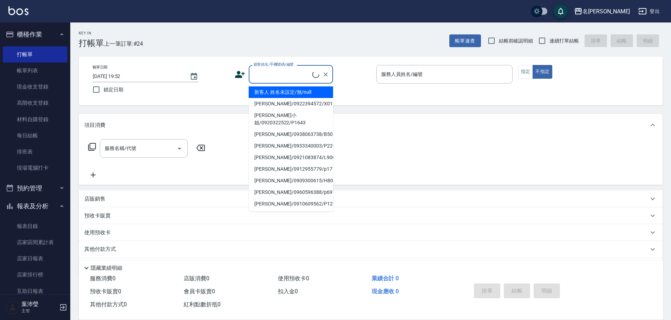
click at [286, 76] on input "顧客姓名/手機號碼/編號" at bounding box center [282, 74] width 60 height 12
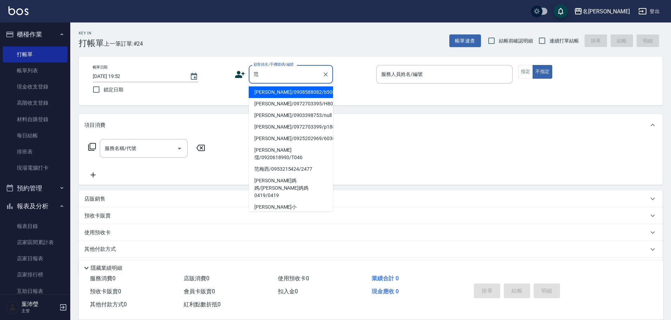
click at [282, 99] on li "[PERSON_NAME]/0972703395/H8032" at bounding box center [291, 104] width 84 height 12
type input "[PERSON_NAME]/0972703395/H8032"
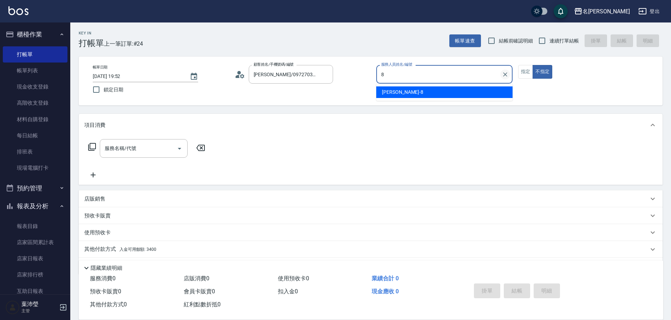
type input "Emma-8"
type button "false"
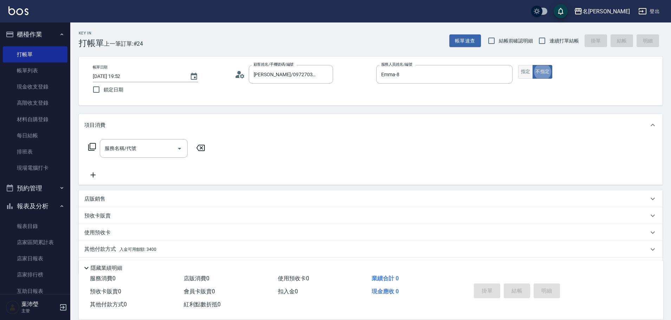
click at [519, 72] on button "指定" at bounding box center [525, 72] width 15 height 14
click at [172, 150] on input "服務名稱/代號" at bounding box center [138, 148] width 71 height 12
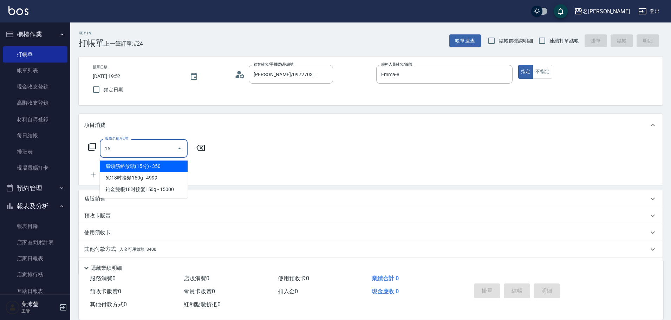
type input "1"
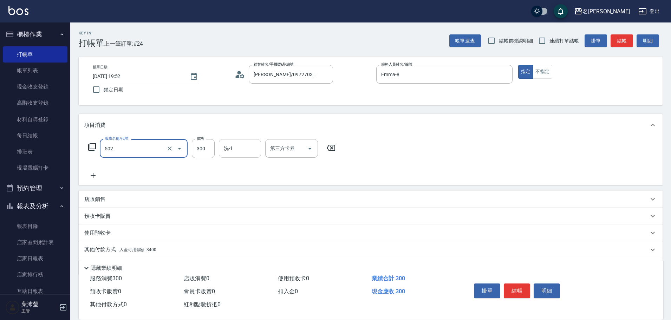
click at [246, 142] on div "洗-1" at bounding box center [240, 148] width 42 height 19
type input "洗髮(502)"
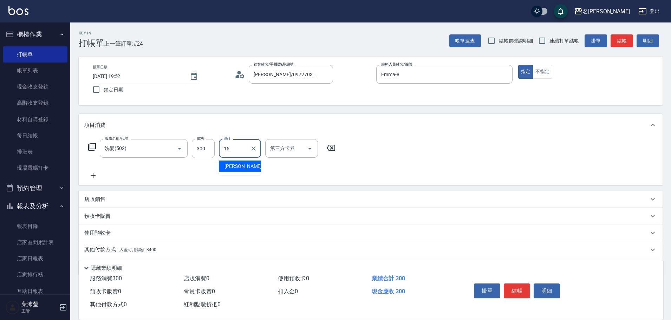
type input "慈均-15"
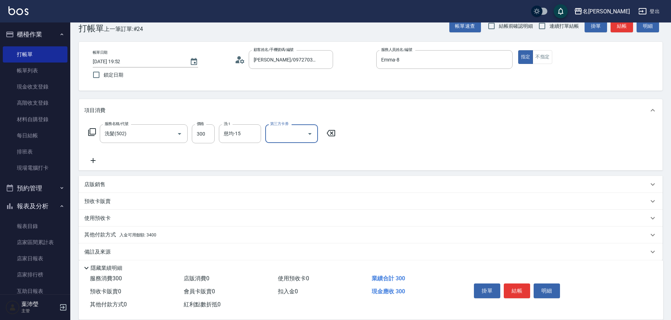
scroll to position [22, 0]
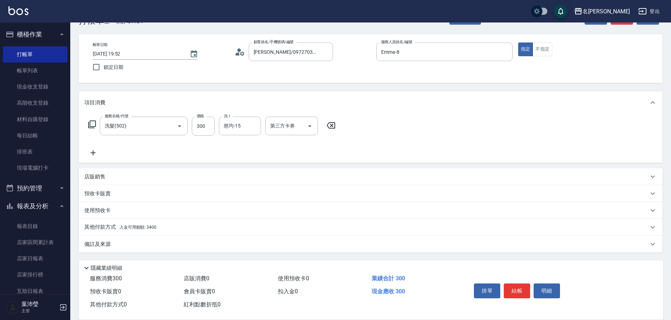
click at [201, 221] on div "其他付款方式 入金可用餘額: 3400" at bounding box center [371, 227] width 584 height 17
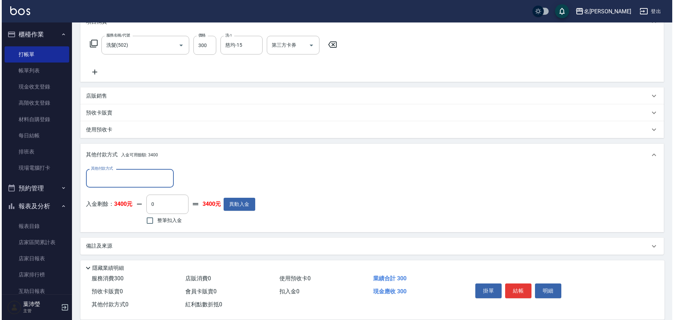
scroll to position [105, 0]
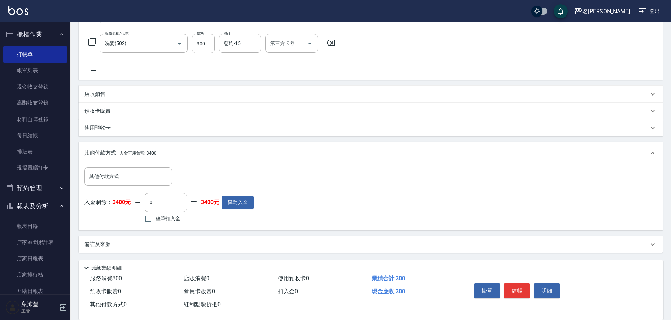
click at [173, 220] on span "整筆扣入金" at bounding box center [168, 218] width 25 height 7
click at [156, 220] on input "整筆扣入金" at bounding box center [148, 218] width 15 height 15
checkbox input "true"
type input "300"
click at [557, 287] on button "明細" at bounding box center [546, 290] width 26 height 15
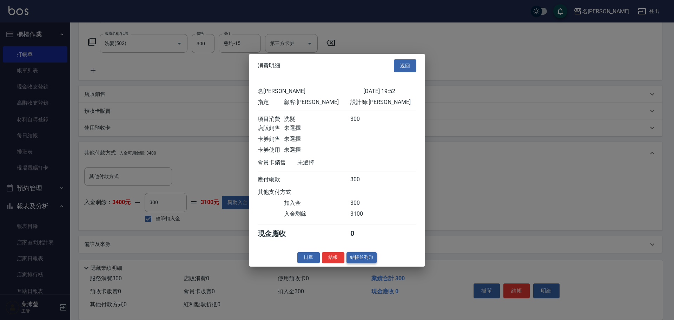
click at [366, 262] on button "結帳並列印" at bounding box center [362, 257] width 31 height 11
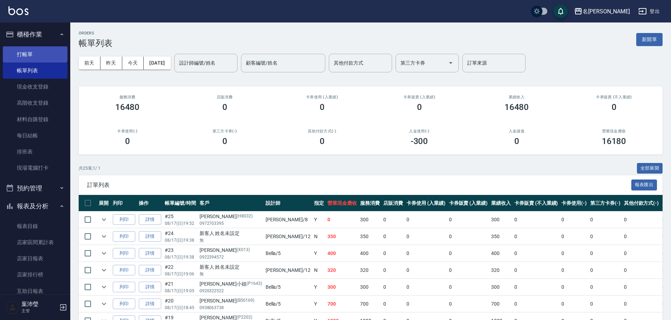
click at [42, 54] on link "打帳單" at bounding box center [35, 54] width 65 height 16
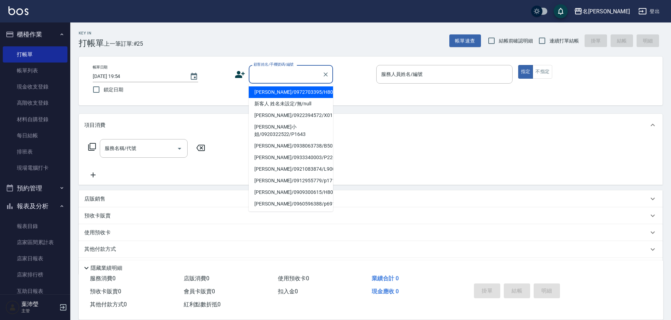
click at [252, 75] on input "顧客姓名/手機號碼/編號" at bounding box center [285, 74] width 67 height 12
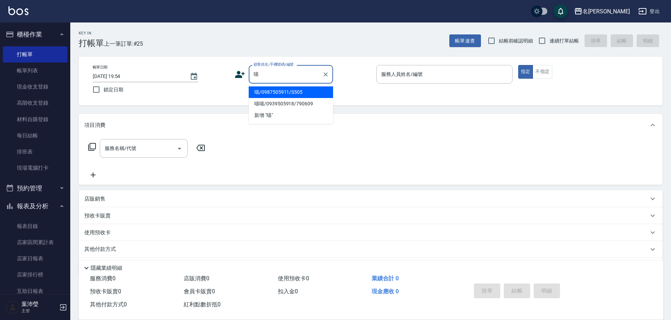
click at [290, 90] on li "喵/0987505911/S505" at bounding box center [291, 92] width 84 height 12
type input "喵/0987505911/S505"
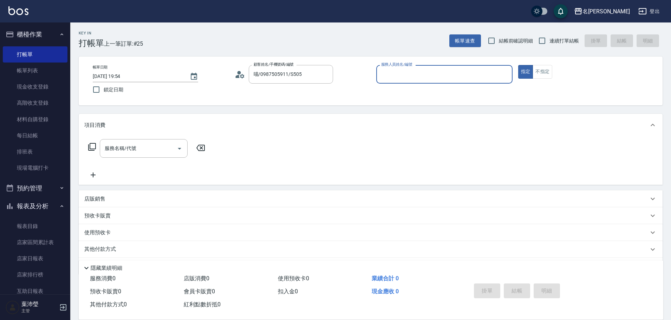
type input "菁菁-7"
click at [94, 144] on icon at bounding box center [92, 147] width 8 height 8
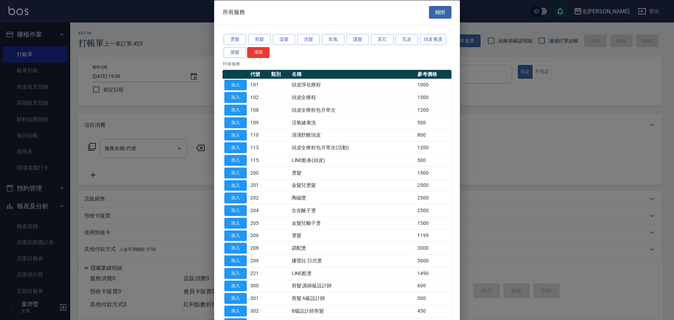
click at [188, 103] on div at bounding box center [337, 160] width 674 height 320
click at [477, 134] on div at bounding box center [337, 160] width 674 height 320
click at [436, 9] on button "關閉" at bounding box center [440, 12] width 22 height 13
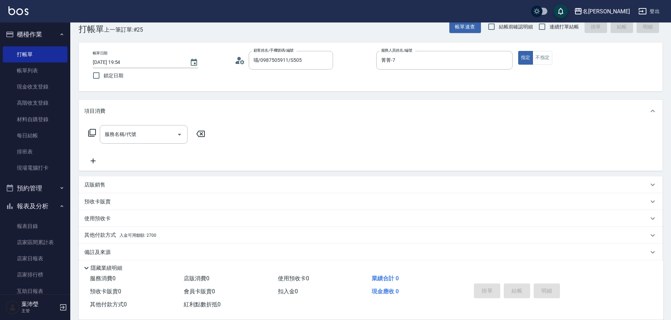
scroll to position [22, 0]
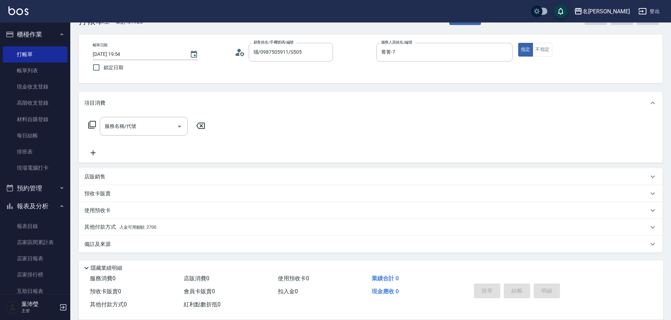
click at [153, 229] on span "入金可用餘額: 2700" at bounding box center [137, 227] width 37 height 5
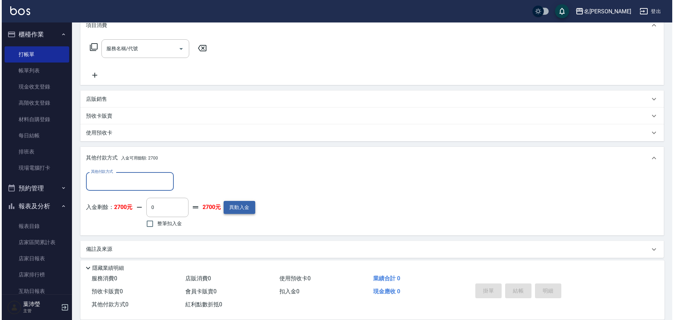
scroll to position [105, 0]
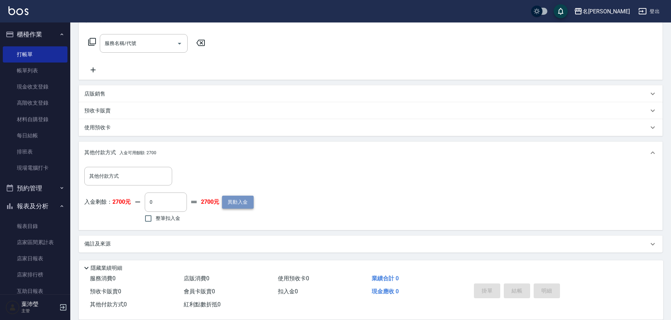
click at [239, 205] on button "異動入金" at bounding box center [238, 202] width 32 height 13
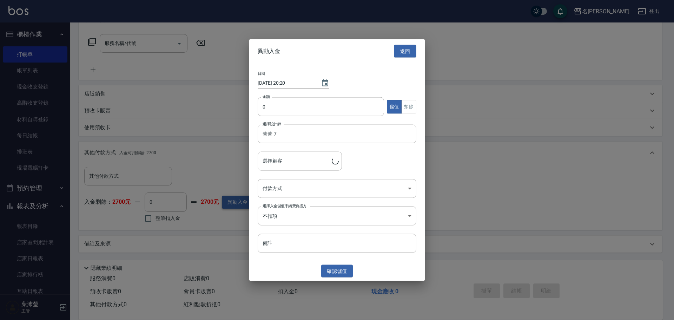
type input "喵/0987505911/S505"
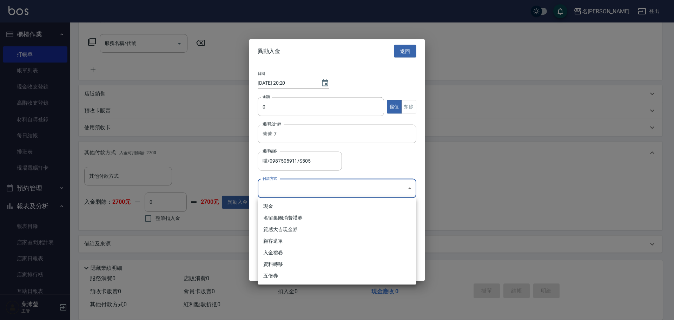
click at [290, 187] on body "名留龍江 登出 櫃檯作業 打帳單 帳單列表 現金收支登錄 高階收支登錄 材料自購登錄 每日結帳 排班表 現場電腦打卡 預約管理 預約管理 單日預約紀錄 單週預…" at bounding box center [337, 107] width 674 height 425
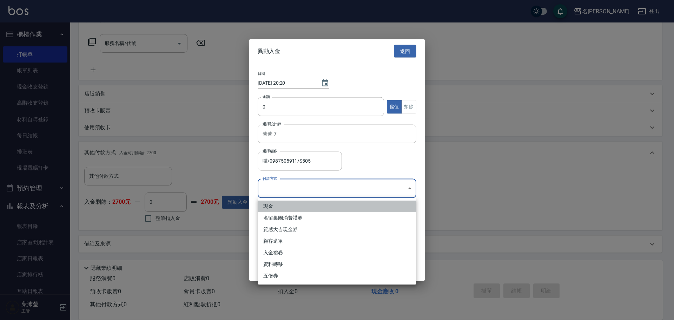
click at [286, 208] on li "現金" at bounding box center [337, 207] width 159 height 12
type input "現金"
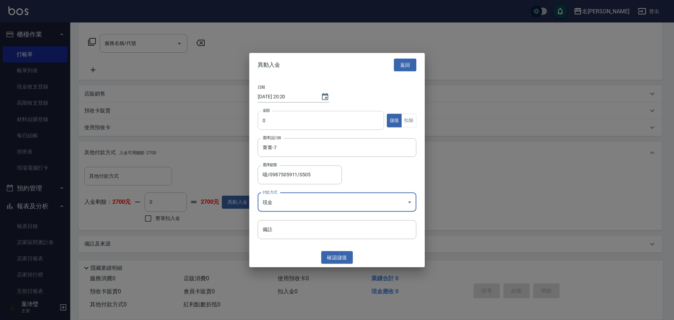
click at [297, 124] on input "0" at bounding box center [321, 120] width 126 height 19
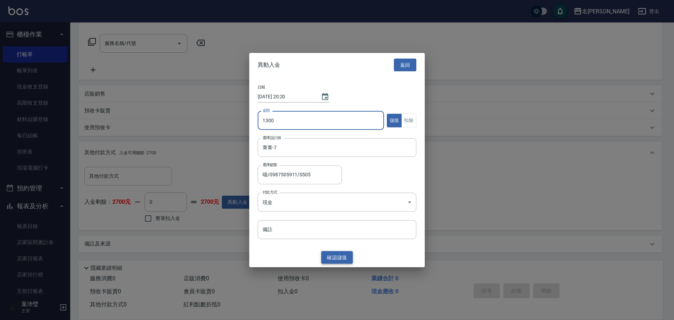
type input "1300"
click at [338, 257] on button "確認 儲值" at bounding box center [337, 257] width 32 height 13
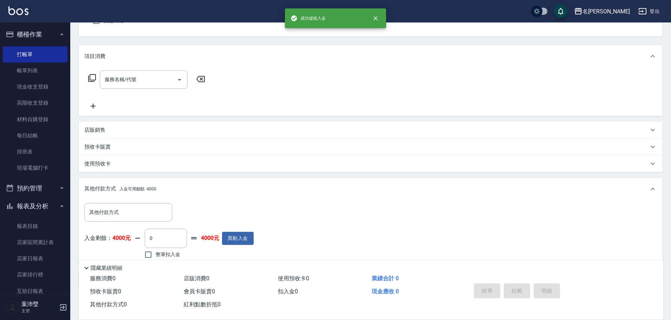
scroll to position [0, 0]
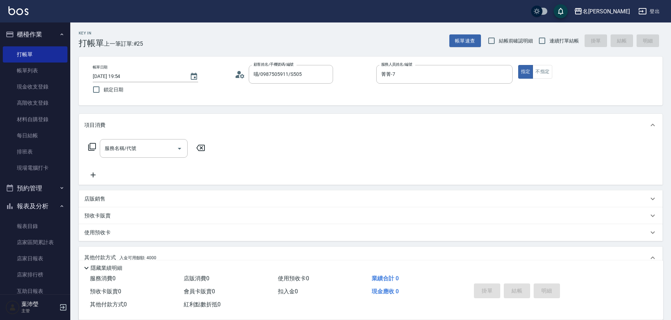
click at [91, 148] on icon at bounding box center [92, 147] width 8 height 8
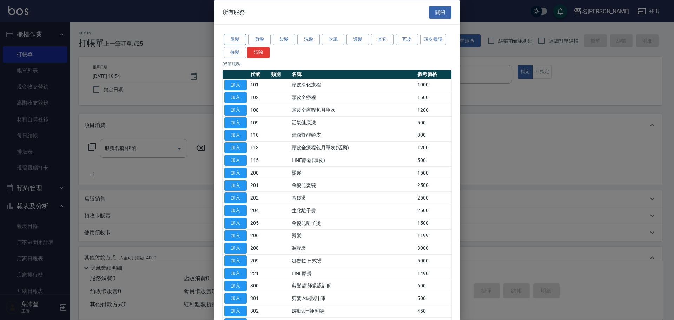
click at [240, 41] on button "燙髮" at bounding box center [235, 39] width 22 height 11
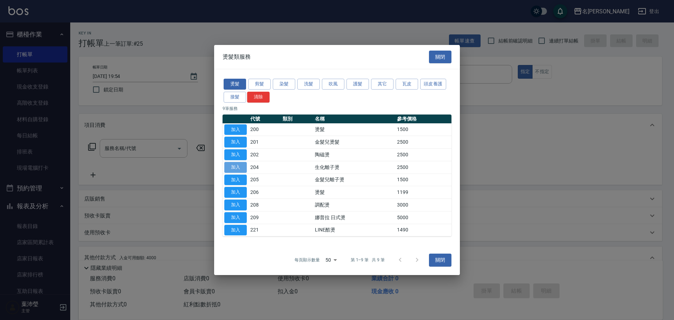
click at [236, 168] on button "加入" at bounding box center [235, 167] width 22 height 11
type input "生化離子燙(204)"
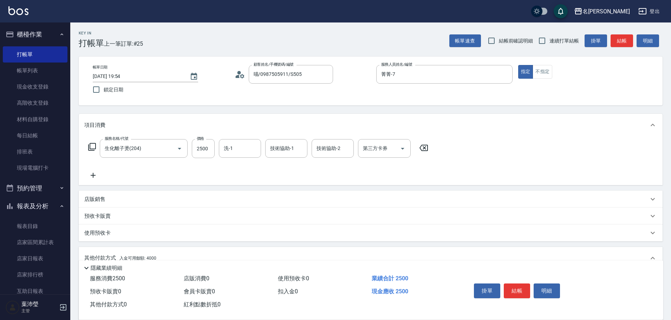
click at [89, 147] on icon at bounding box center [92, 147] width 8 height 8
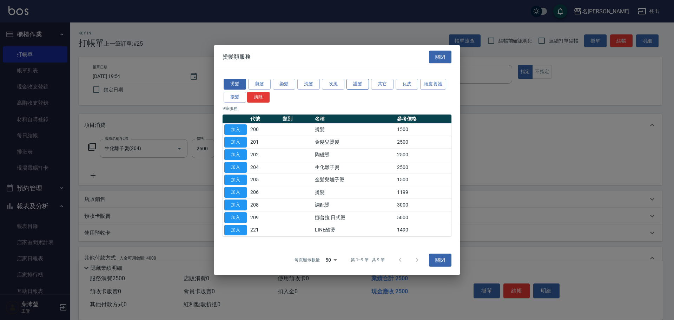
click at [362, 85] on button "護髮" at bounding box center [358, 84] width 22 height 11
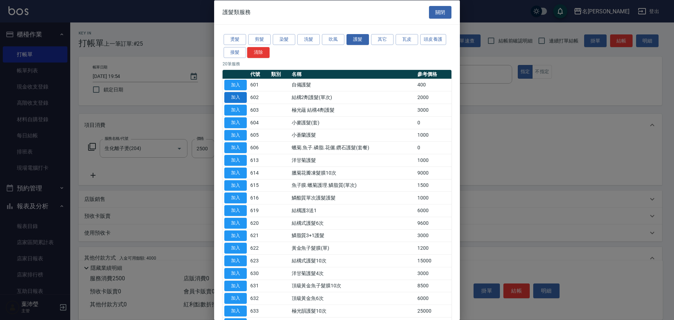
click at [239, 98] on button "加入" at bounding box center [235, 97] width 22 height 11
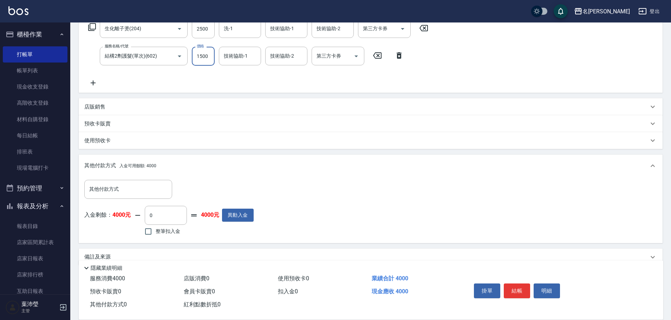
scroll to position [133, 0]
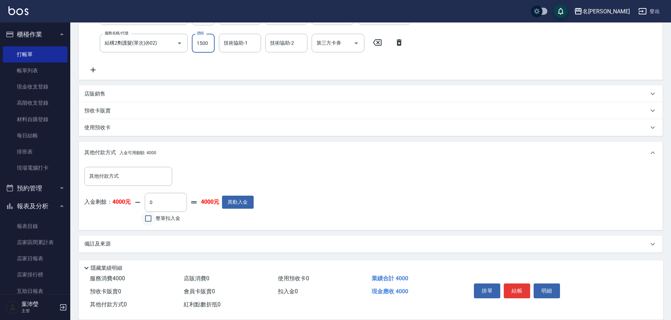
type input "1500"
click at [147, 219] on input "整筆扣入金" at bounding box center [148, 218] width 15 height 15
checkbox input "true"
type input "4000"
click at [512, 286] on button "結帳" at bounding box center [517, 290] width 26 height 15
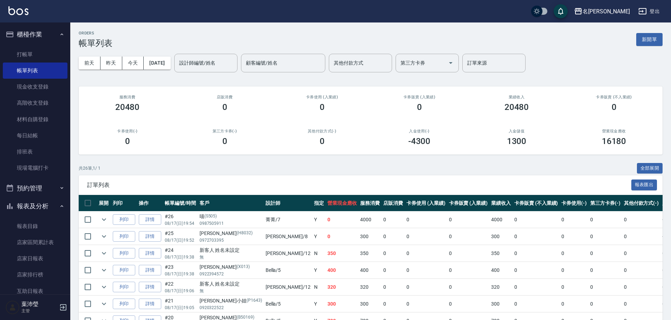
drag, startPoint x: 654, startPoint y: 238, endPoint x: 652, endPoint y: 244, distance: 7.1
click at [221, 65] on input "設計師編號/姓名" at bounding box center [205, 63] width 57 height 12
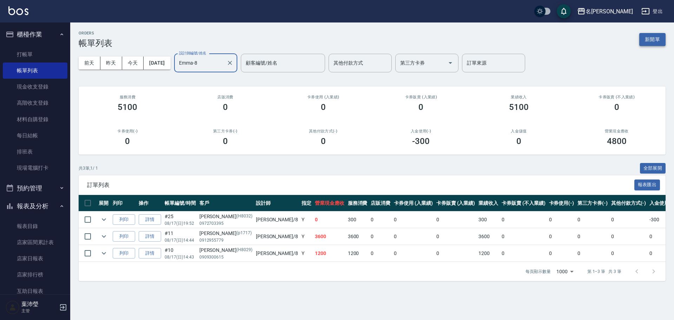
type input "Emma-8"
click at [640, 44] on button "新開單" at bounding box center [653, 39] width 26 height 13
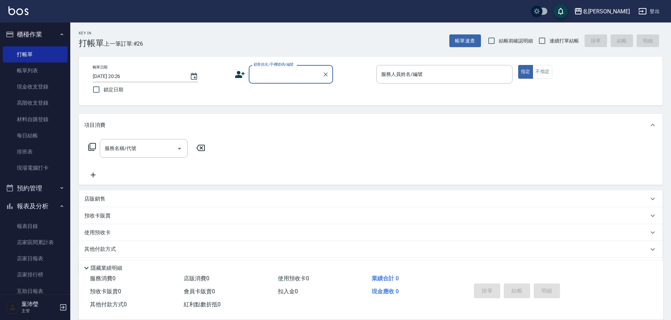
click at [310, 79] on input "顧客姓名/手機號碼/編號" at bounding box center [285, 74] width 67 height 12
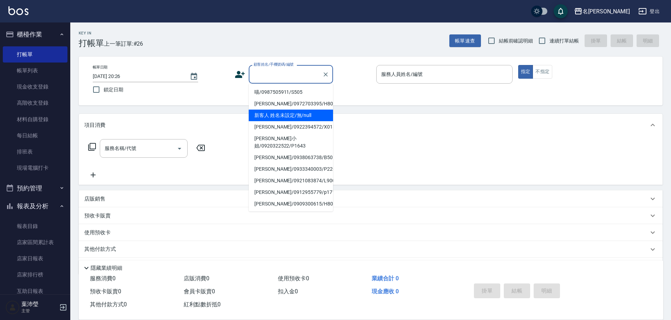
click at [297, 113] on li "新客人 姓名未設定/無/null" at bounding box center [291, 116] width 84 height 12
type input "新客人 姓名未設定/無/null"
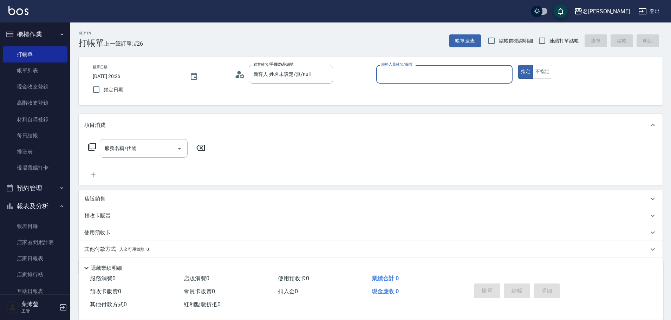
click at [389, 78] on input "服務人員姓名/編號" at bounding box center [444, 74] width 130 height 12
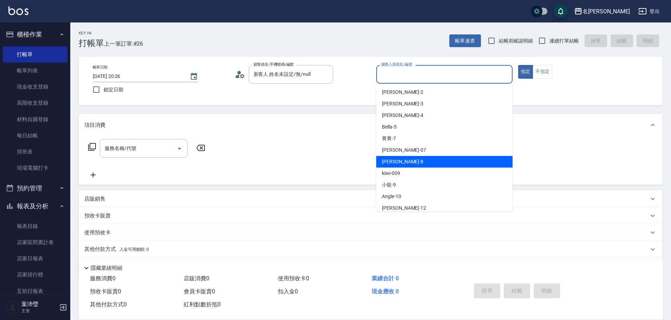
click at [395, 162] on span "Emma -8" at bounding box center [402, 161] width 41 height 7
type input "Emma-8"
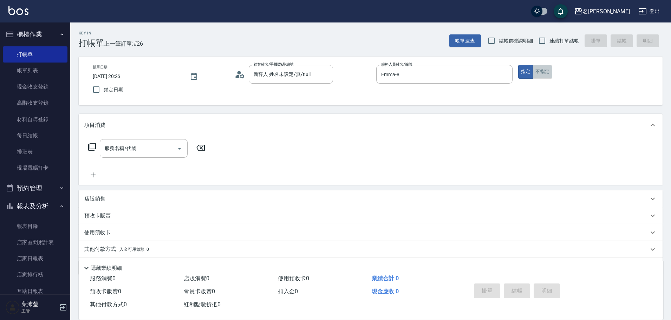
click at [539, 71] on button "不指定" at bounding box center [542, 72] width 20 height 14
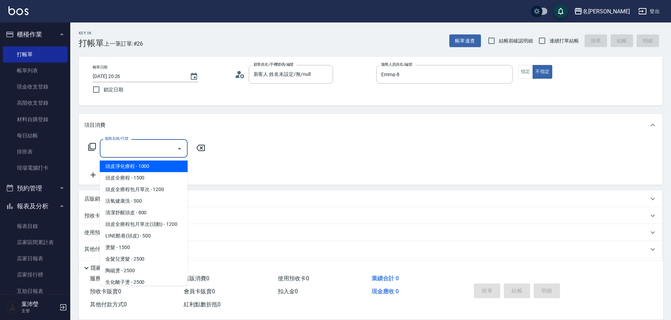
click at [165, 152] on input "服務名稱/代號" at bounding box center [138, 148] width 71 height 12
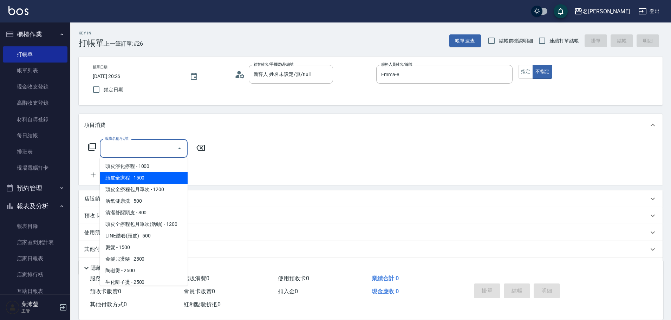
click at [154, 182] on span "頭皮全療程 - 1500" at bounding box center [144, 178] width 88 height 12
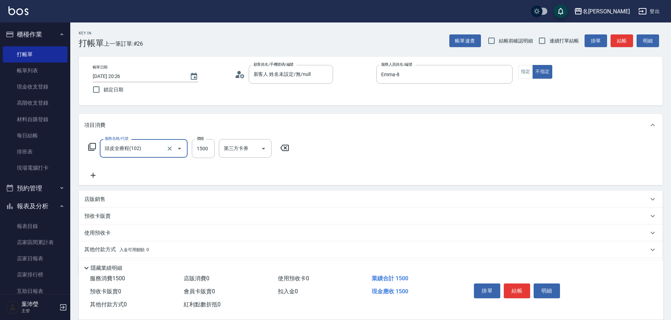
type input "頭皮全療程(102)"
click at [201, 151] on input "1500" at bounding box center [203, 148] width 23 height 19
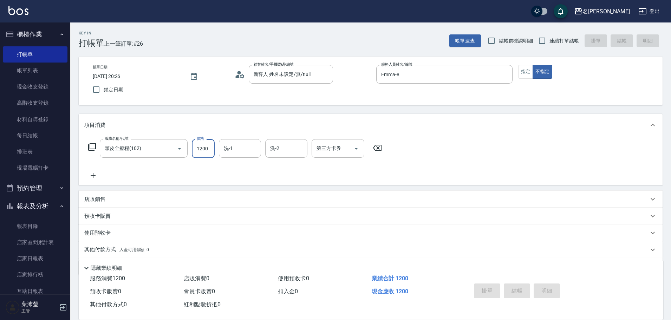
type input "1200"
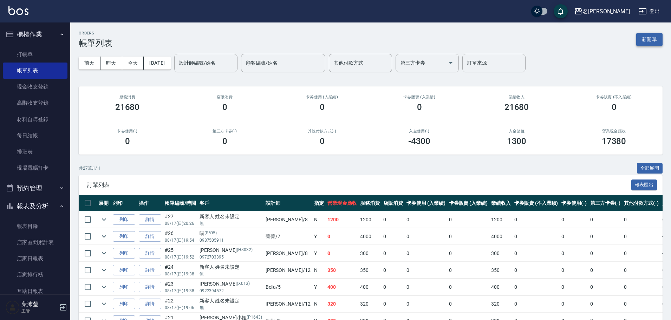
click at [658, 38] on button "新開單" at bounding box center [649, 39] width 26 height 13
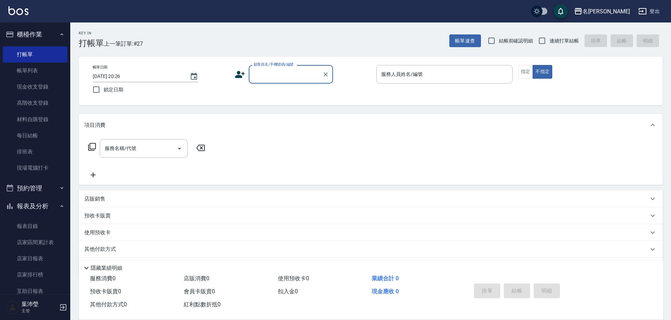
click at [284, 70] on input "顧客姓名/手機號碼/編號" at bounding box center [285, 74] width 67 height 12
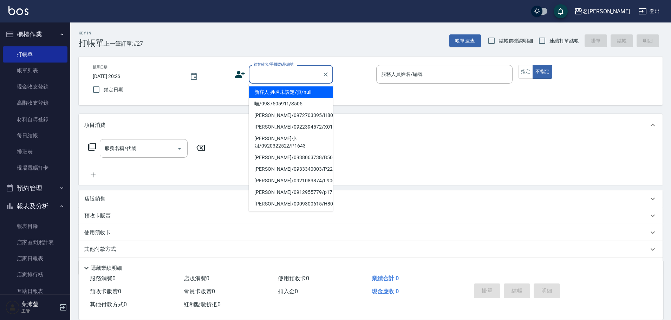
click at [289, 94] on li "新客人 姓名未設定/無/null" at bounding box center [291, 92] width 84 height 12
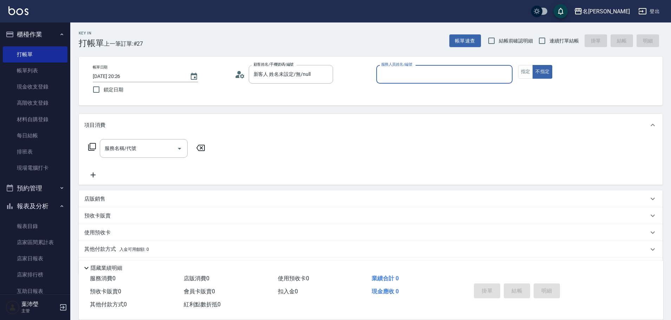
type input "新客人 姓名未設定/無/null"
type input "Emma-8"
type button "false"
click at [529, 76] on button "指定" at bounding box center [525, 72] width 15 height 14
click at [126, 156] on div "服務名稱/代號" at bounding box center [144, 148] width 88 height 19
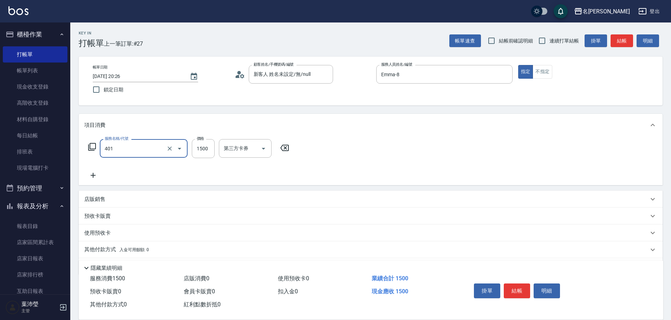
type input "染髮(401)"
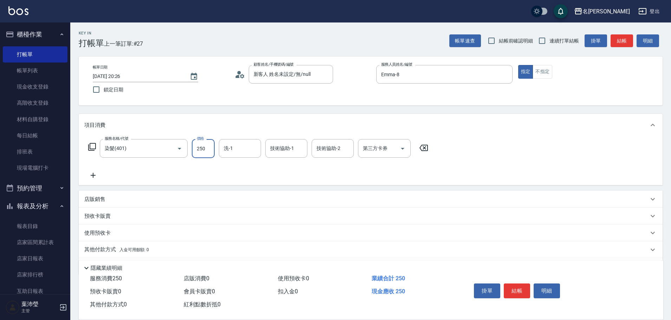
click at [197, 152] on input "250" at bounding box center [203, 148] width 23 height 19
type input "2500"
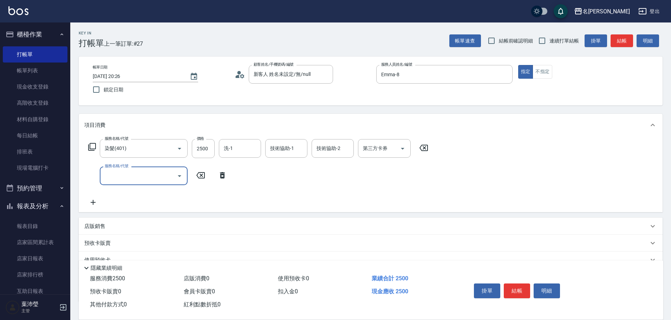
click at [130, 176] on input "服務名稱/代號" at bounding box center [138, 176] width 71 height 12
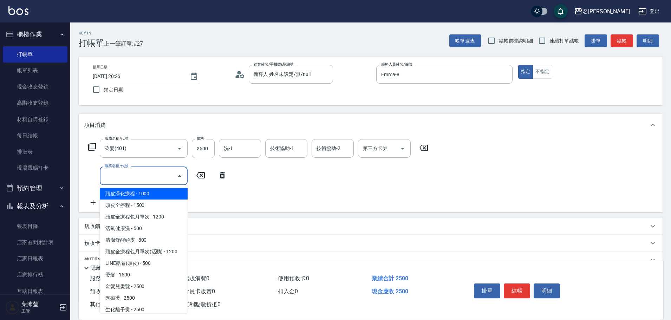
click at [211, 200] on div "服務名稱/代號 染髮(401) 服務名稱/代號 價格 2500 價格 洗-1 洗-1 技術協助-1 技術協助-1 技術協助-2 技術協助-2 第三方卡券 第三…" at bounding box center [258, 172] width 348 height 67
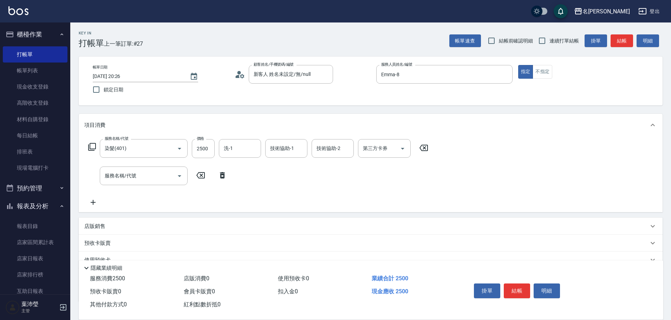
click at [204, 221] on div "店販銷售" at bounding box center [371, 226] width 584 height 17
type input "Emma-8"
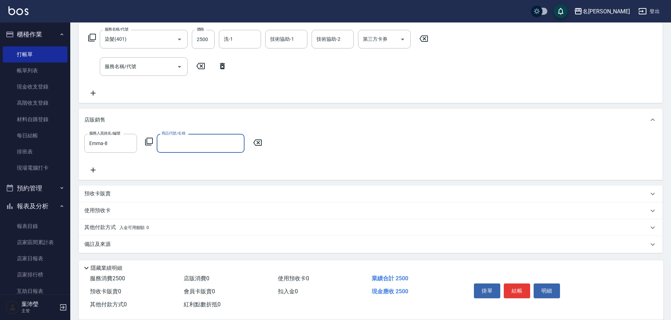
scroll to position [110, 0]
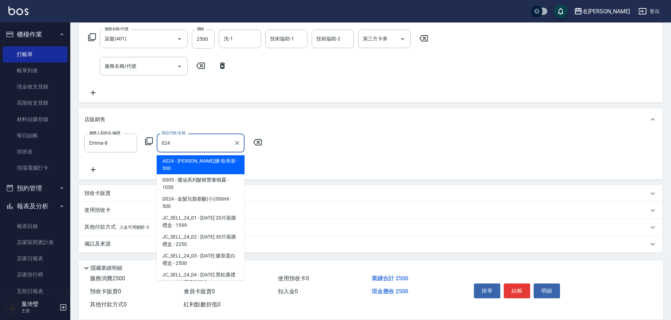
type input "威娜-歌蒂新"
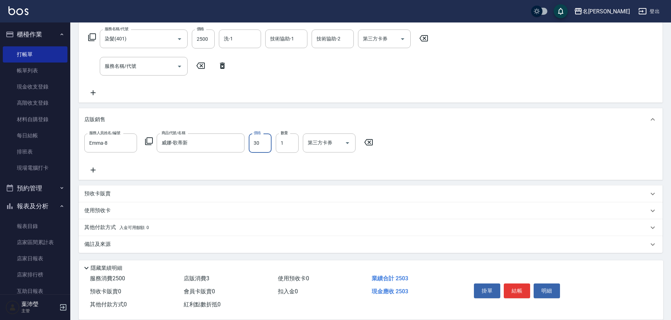
type input "300"
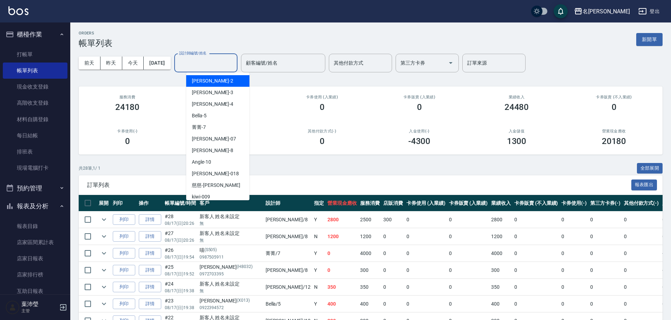
click at [229, 64] on input "設計師編號/姓名" at bounding box center [205, 63] width 57 height 12
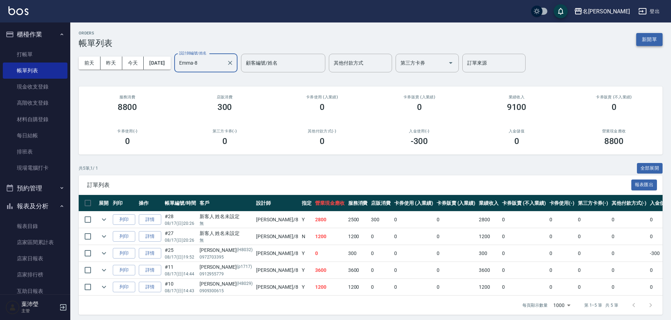
type input "Emma-8"
click at [643, 39] on button "新開單" at bounding box center [649, 39] width 26 height 13
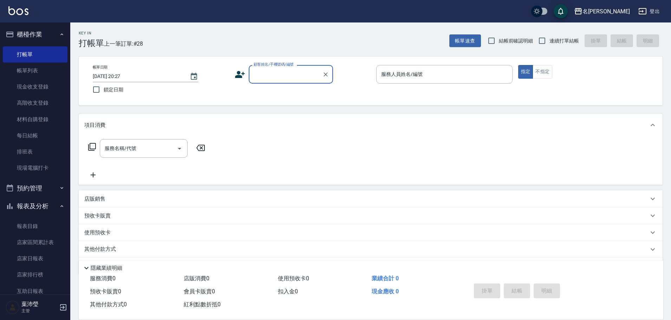
click at [287, 81] on div "顧客姓名/手機號碼/編號" at bounding box center [291, 74] width 84 height 19
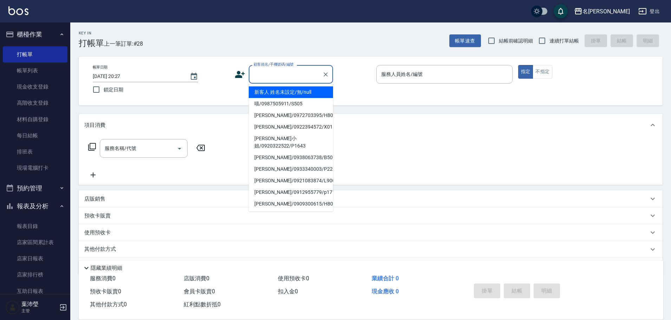
click at [294, 93] on li "新客人 姓名未設定/無/null" at bounding box center [291, 92] width 84 height 12
type input "新客人 姓名未設定/無/null"
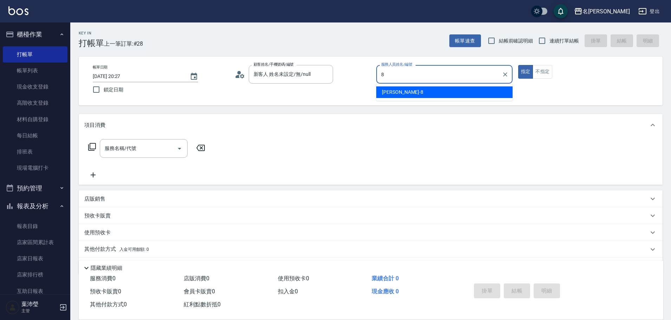
type input "Emma-8"
type button "true"
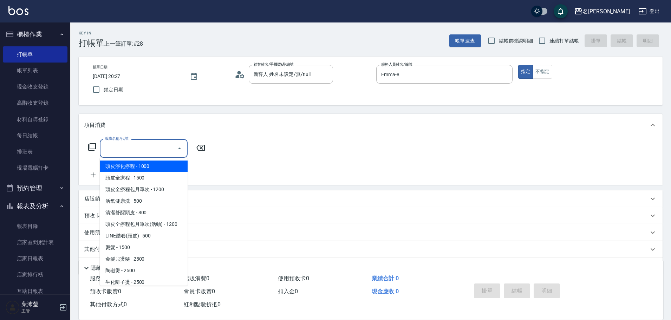
click at [131, 150] on input "服務名稱/代號" at bounding box center [138, 148] width 71 height 12
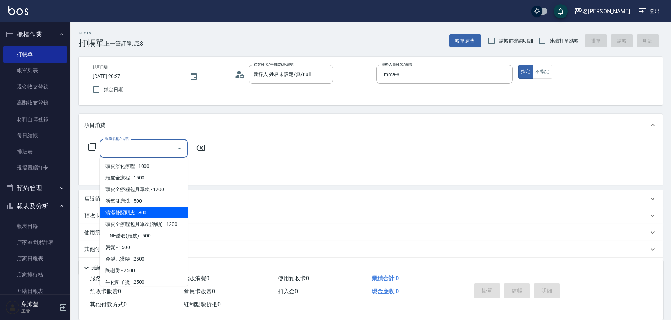
click at [138, 212] on span "清潔舒醒頭皮 - 800" at bounding box center [144, 213] width 88 height 12
type input "清潔舒醒頭皮(110)"
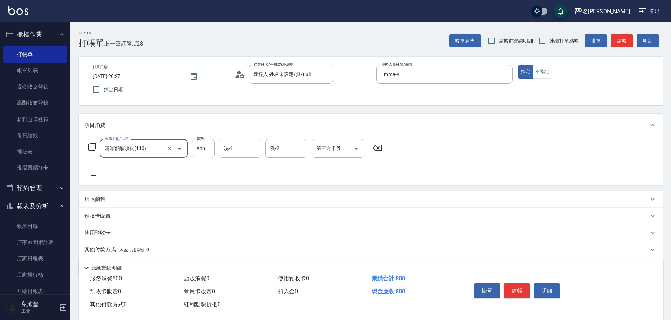
click at [96, 171] on icon at bounding box center [93, 175] width 18 height 8
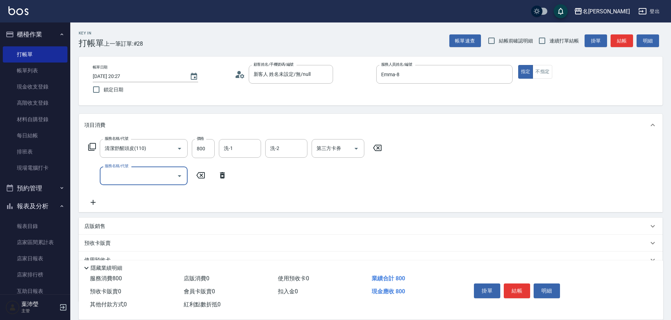
click at [125, 178] on input "服務名稱/代號" at bounding box center [138, 176] width 71 height 12
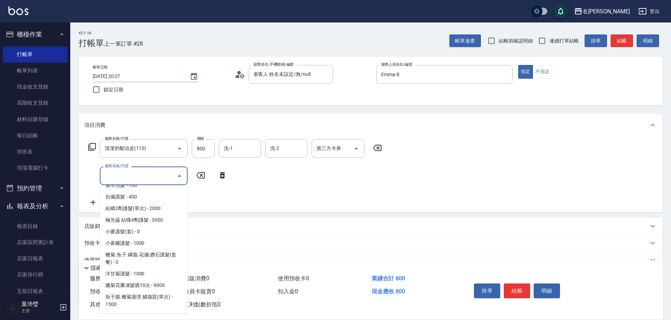
scroll to position [457, 0]
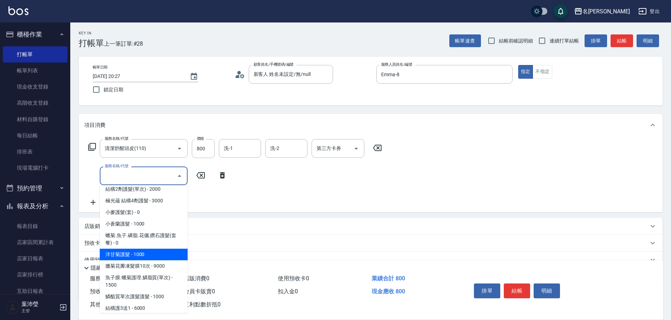
click at [141, 254] on span "洋甘菊護髮 - 1000" at bounding box center [144, 255] width 88 height 12
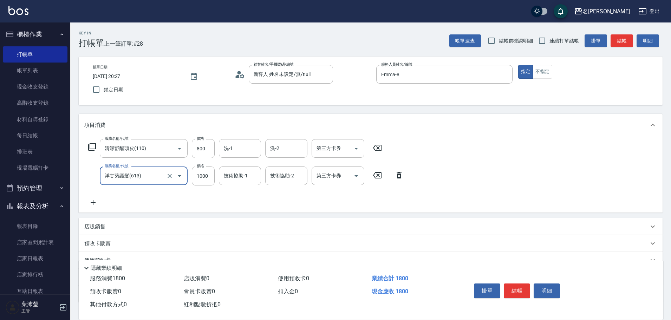
click at [132, 178] on input "洋甘菊護髮(613)" at bounding box center [134, 176] width 62 height 12
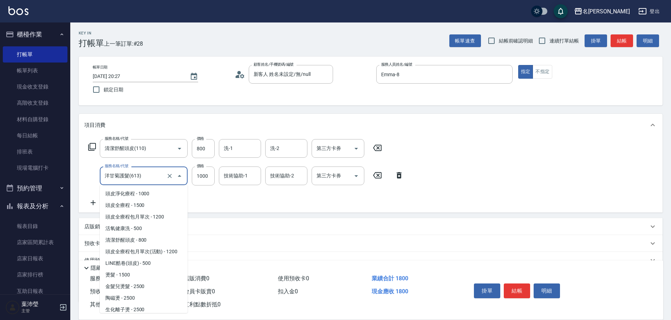
scroll to position [404, 0]
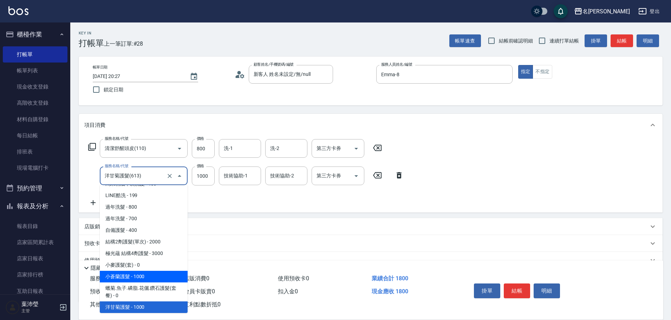
click at [126, 274] on span "小蒼蘭護髮 - 1000" at bounding box center [144, 277] width 88 height 12
type input "小蒼蘭護髮(605)"
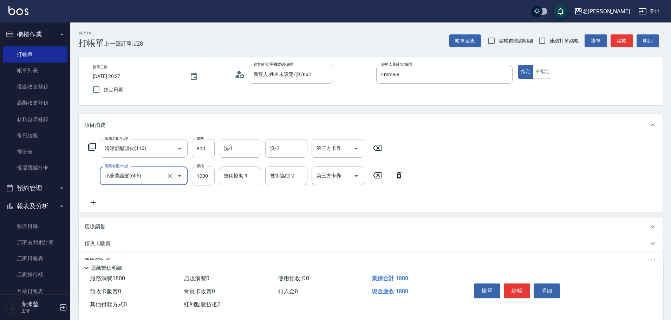
click at [202, 177] on input "1000" at bounding box center [203, 175] width 23 height 19
type input "699"
click at [200, 150] on input "800" at bounding box center [203, 148] width 23 height 19
type input "700"
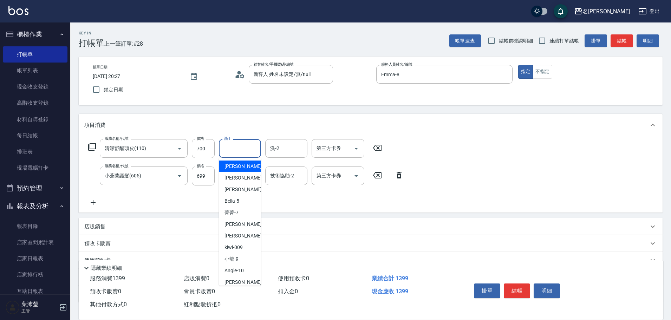
click at [244, 151] on input "洗-1" at bounding box center [240, 148] width 36 height 12
type input "小龍-9"
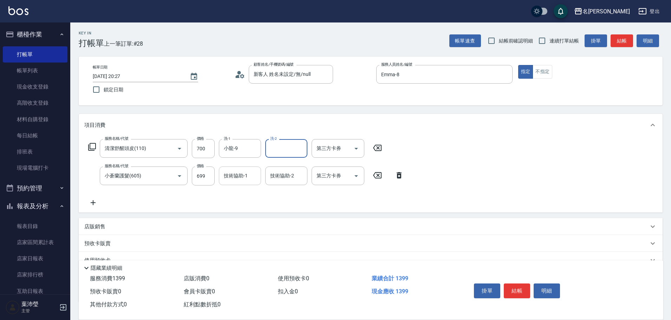
click at [240, 181] on input "技術協助-1" at bounding box center [240, 176] width 36 height 12
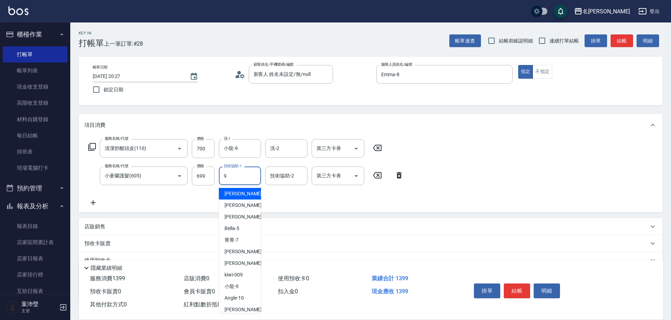
type input "小龍-9"
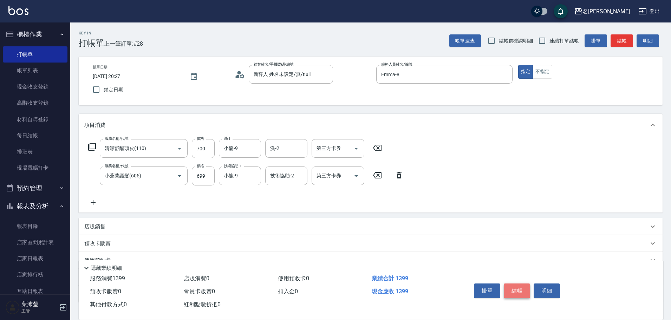
click at [520, 283] on button "結帳" at bounding box center [517, 290] width 26 height 15
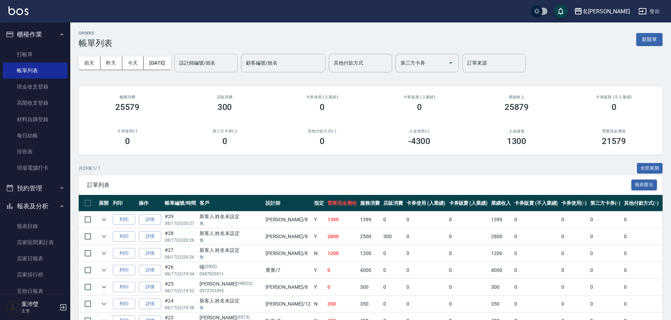
click at [228, 66] on input "設計師編號/姓名" at bounding box center [205, 63] width 57 height 12
drag, startPoint x: 204, startPoint y: 66, endPoint x: 316, endPoint y: 65, distance: 112.4
click at [174, 63] on div "[DATE] [DATE] [DATE] [DATE] 設計師編號/姓名 8. 設計師編號/姓名 顧客編號/姓名 顧客編號/姓名 其他付款方式 其他付款方式 …" at bounding box center [371, 63] width 584 height 30
type input "8."
click at [639, 36] on button "新開單" at bounding box center [649, 39] width 26 height 13
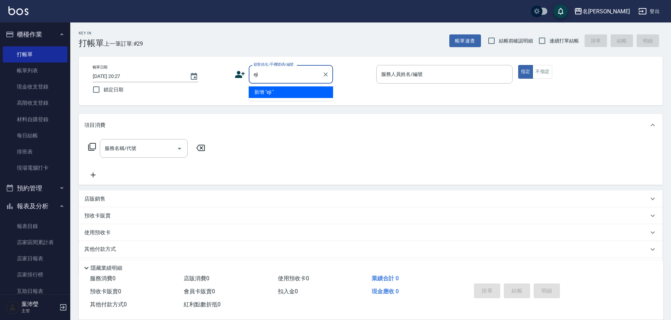
drag, startPoint x: 295, startPoint y: 80, endPoint x: 233, endPoint y: 82, distance: 62.5
click at [233, 82] on div "帳單日期 [DATE] 20:27 鎖定日期 顧客姓名/手機號碼/編號 eji 顧客姓名/手機號碼/編號 服務人員姓名/編號 服務人員姓名/編號 指定 不指定" at bounding box center [370, 81] width 567 height 32
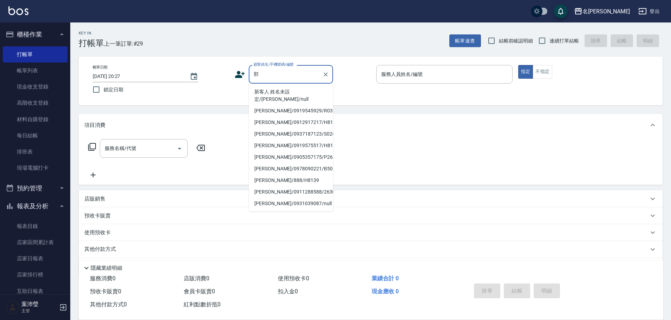
scroll to position [3, 0]
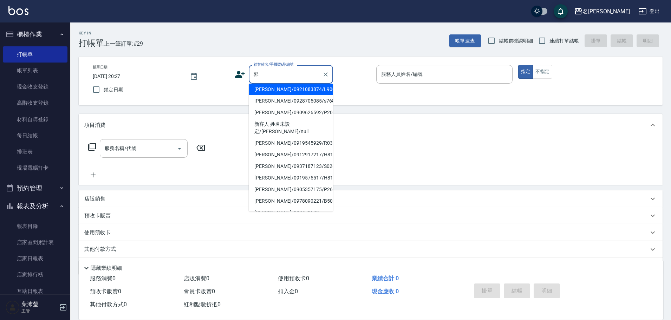
click at [286, 172] on li "[PERSON_NAME]/0919575517/H8101" at bounding box center [291, 178] width 84 height 12
type input "[PERSON_NAME]/0919575517/H8101"
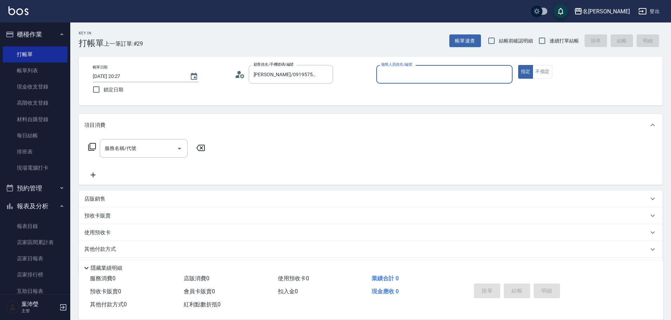
type input "Emma-8"
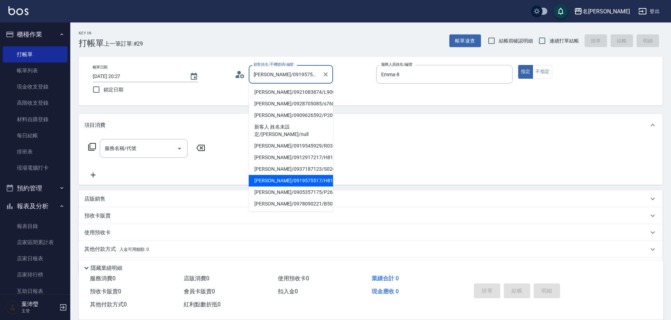
click at [296, 80] on input "[PERSON_NAME]/0919575517/H8101" at bounding box center [285, 74] width 67 height 12
click at [322, 74] on icon "Clear" at bounding box center [325, 74] width 7 height 7
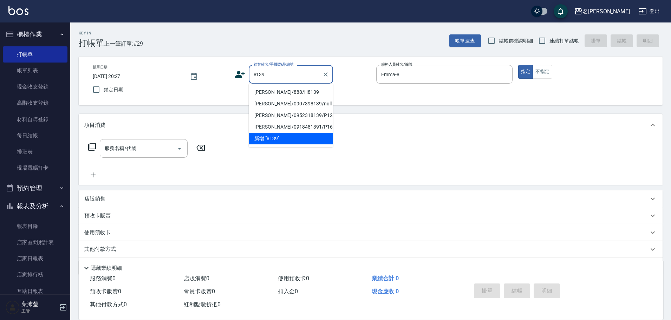
click at [296, 92] on li "[PERSON_NAME]/888/H8139" at bounding box center [291, 92] width 84 height 12
type input "[PERSON_NAME]/888/H8139"
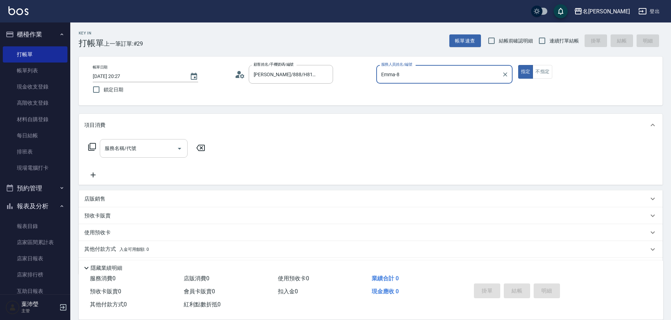
click at [150, 152] on input "服務名稱/代號" at bounding box center [138, 148] width 71 height 12
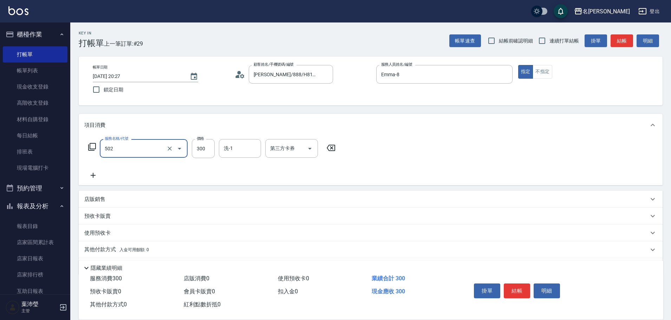
type input "洗髮(502)"
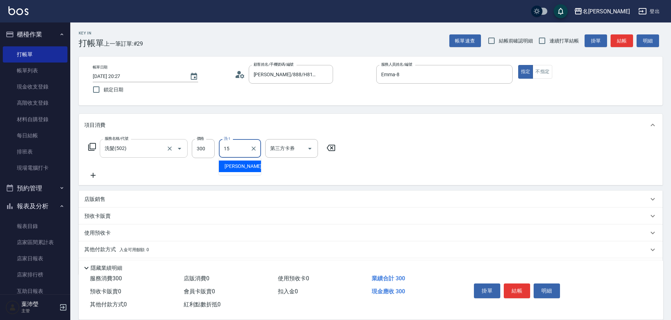
type input "慈均-15"
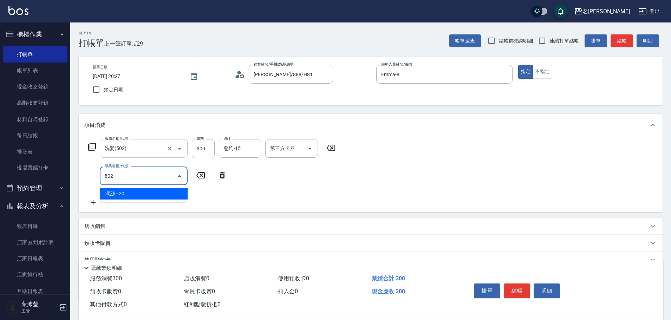
type input "潤絲(802)"
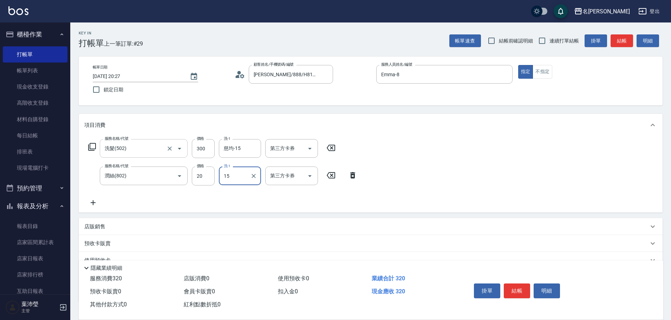
type input "慈均-15"
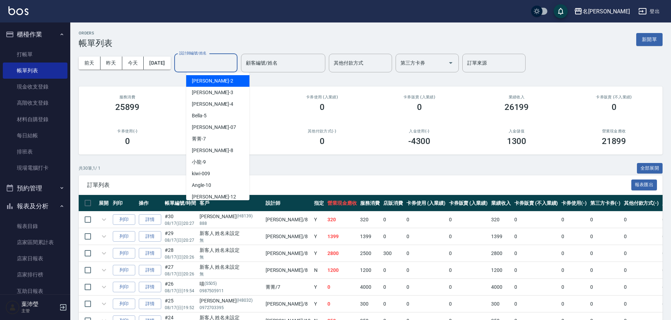
click at [234, 67] on input "設計師編號/姓名" at bounding box center [205, 63] width 57 height 12
click at [212, 156] on div "Emma -8" at bounding box center [217, 151] width 63 height 12
type input "Emma-8"
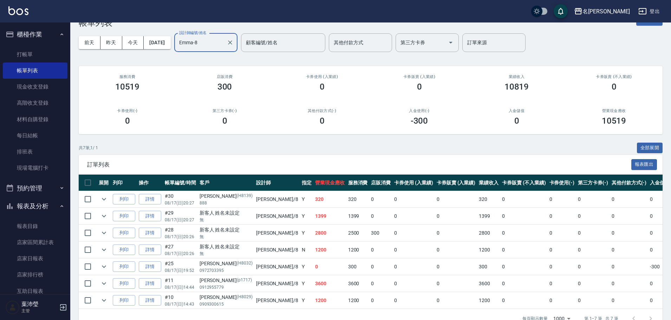
scroll to position [42, 0]
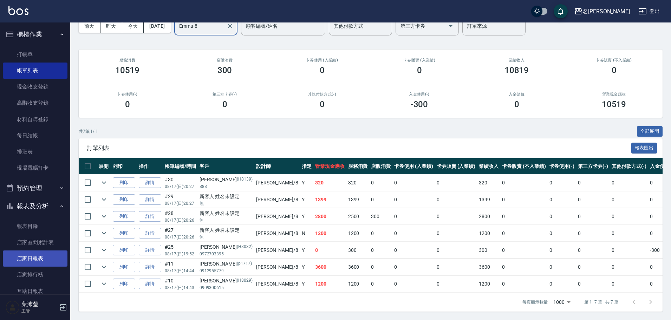
click at [39, 261] on link "店家日報表" at bounding box center [35, 258] width 65 height 16
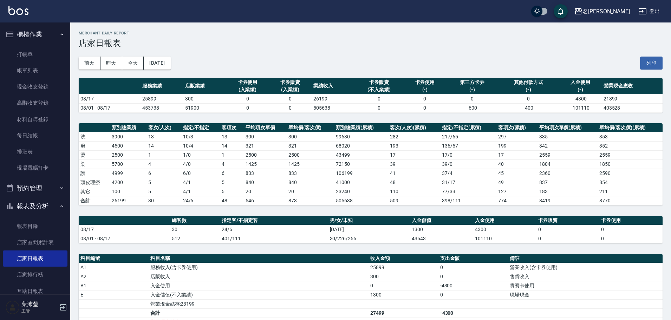
drag, startPoint x: 24, startPoint y: 70, endPoint x: 492, endPoint y: 103, distance: 469.7
click at [24, 70] on link "帳單列表" at bounding box center [35, 71] width 65 height 16
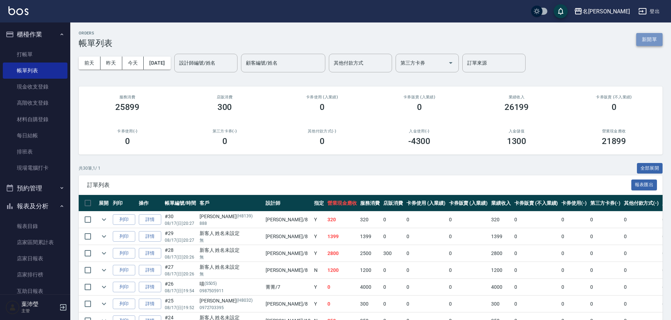
click at [656, 40] on button "新開單" at bounding box center [649, 39] width 26 height 13
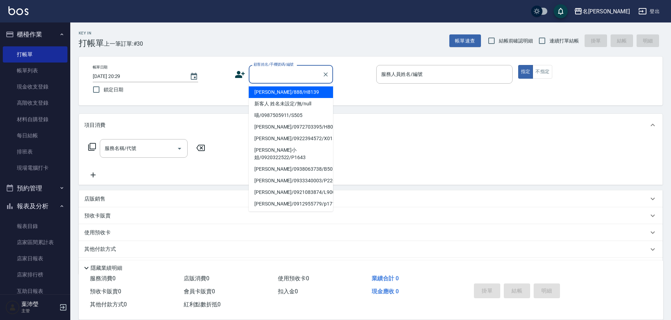
click at [299, 77] on input "顧客姓名/手機號碼/編號" at bounding box center [285, 74] width 67 height 12
click at [302, 105] on li "新客人 姓名未設定/無/null" at bounding box center [291, 104] width 84 height 12
type input "新客人 姓名未設定/無/null"
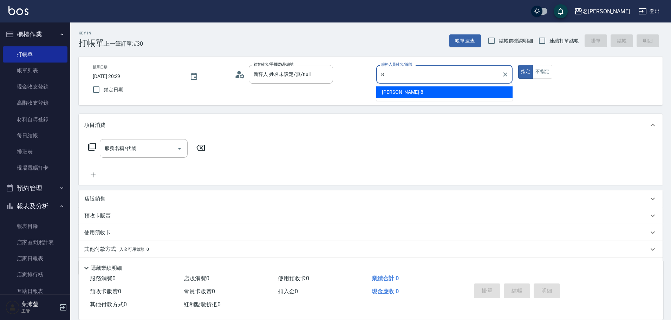
type input "Emma-8"
type button "true"
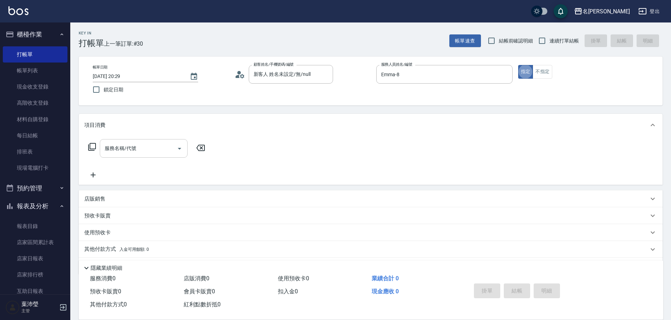
click at [154, 151] on input "服務名稱/代號" at bounding box center [138, 148] width 71 height 12
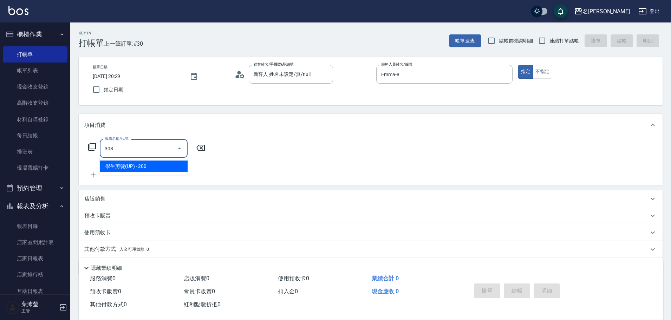
type input "學生剪髮(UP)(308)"
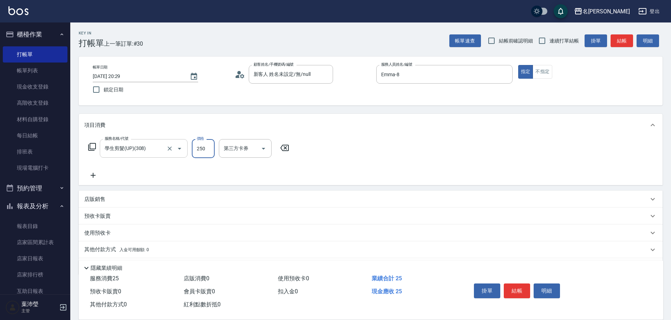
type input "250"
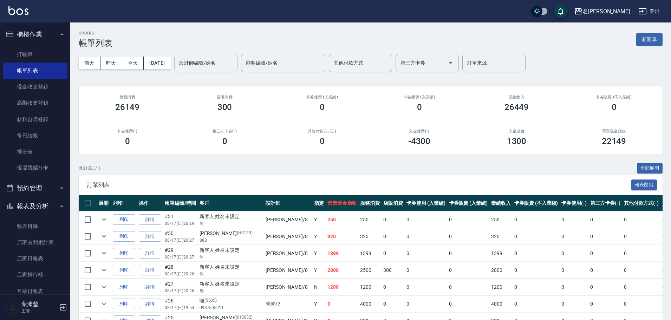
click at [196, 64] on input "設計師編號/姓名" at bounding box center [205, 63] width 57 height 12
drag, startPoint x: 210, startPoint y: 67, endPoint x: 155, endPoint y: 81, distance: 56.7
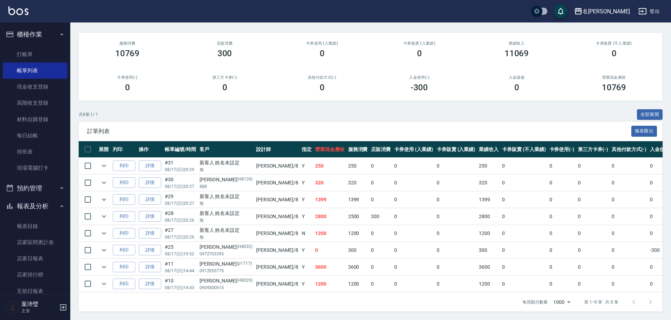
scroll to position [59, 0]
type input "Emma-8"
click at [41, 258] on link "店家日報表" at bounding box center [35, 258] width 65 height 16
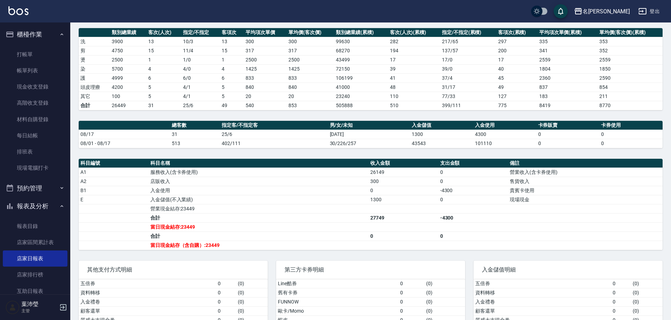
scroll to position [105, 0]
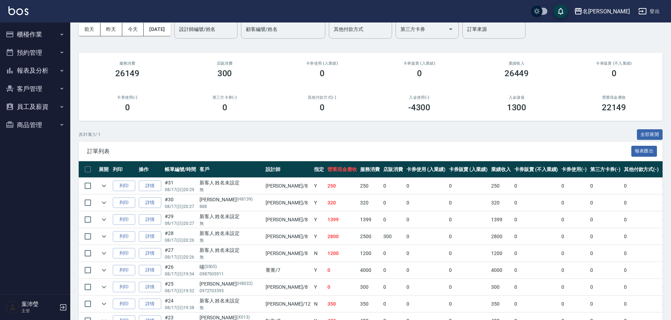
scroll to position [35, 0]
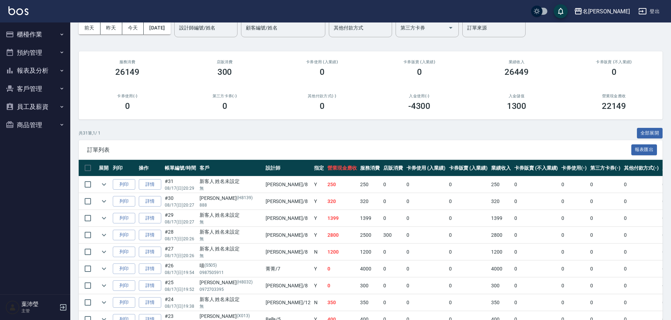
click at [97, 269] on td at bounding box center [88, 269] width 18 height 17
click at [101, 266] on icon "expand row" at bounding box center [104, 268] width 8 height 8
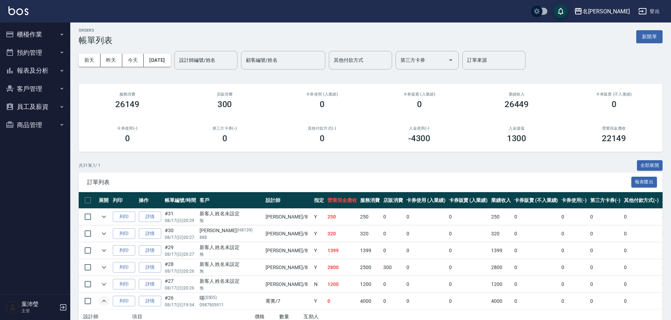
scroll to position [0, 0]
